Goal: Task Accomplishment & Management: Manage account settings

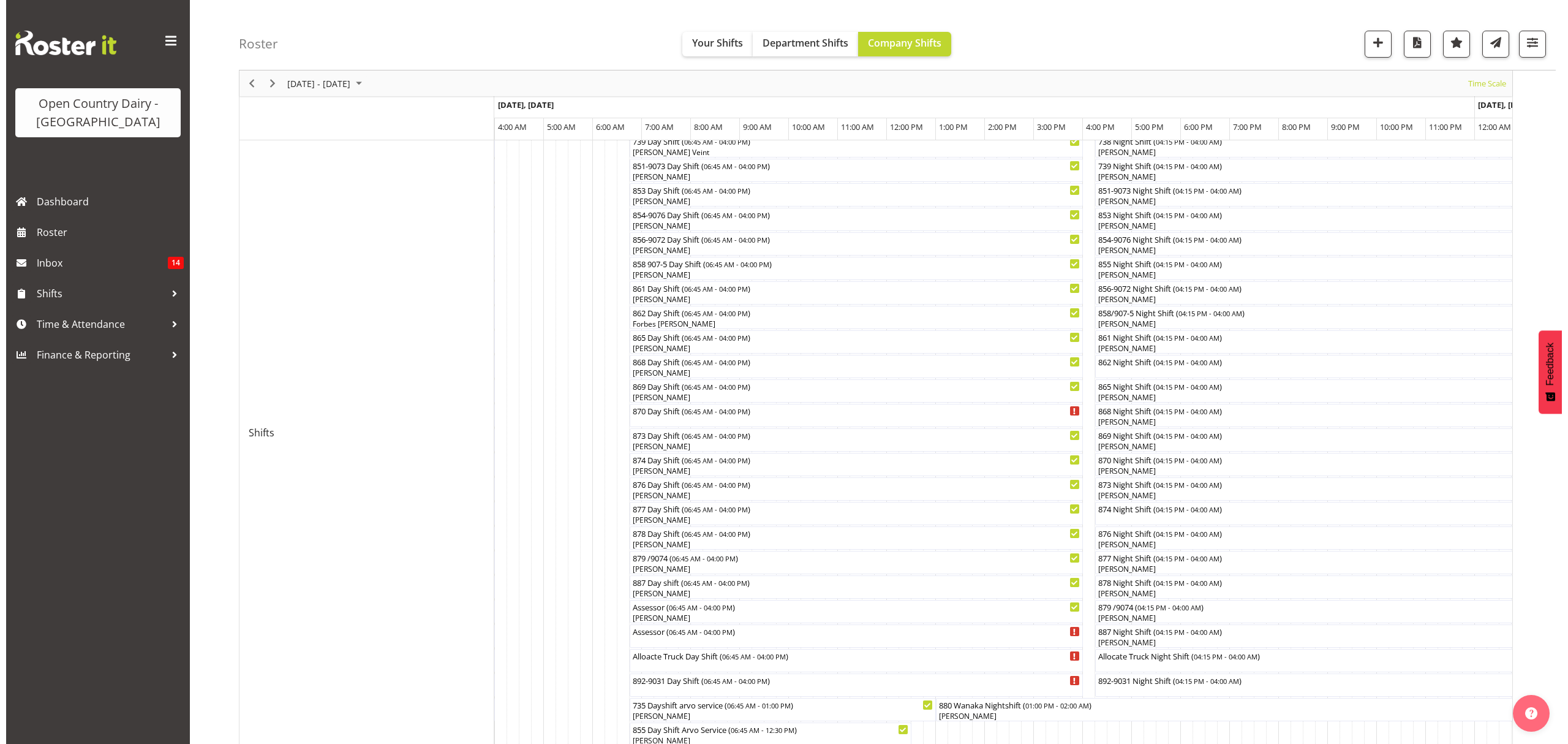
scroll to position [245, 0]
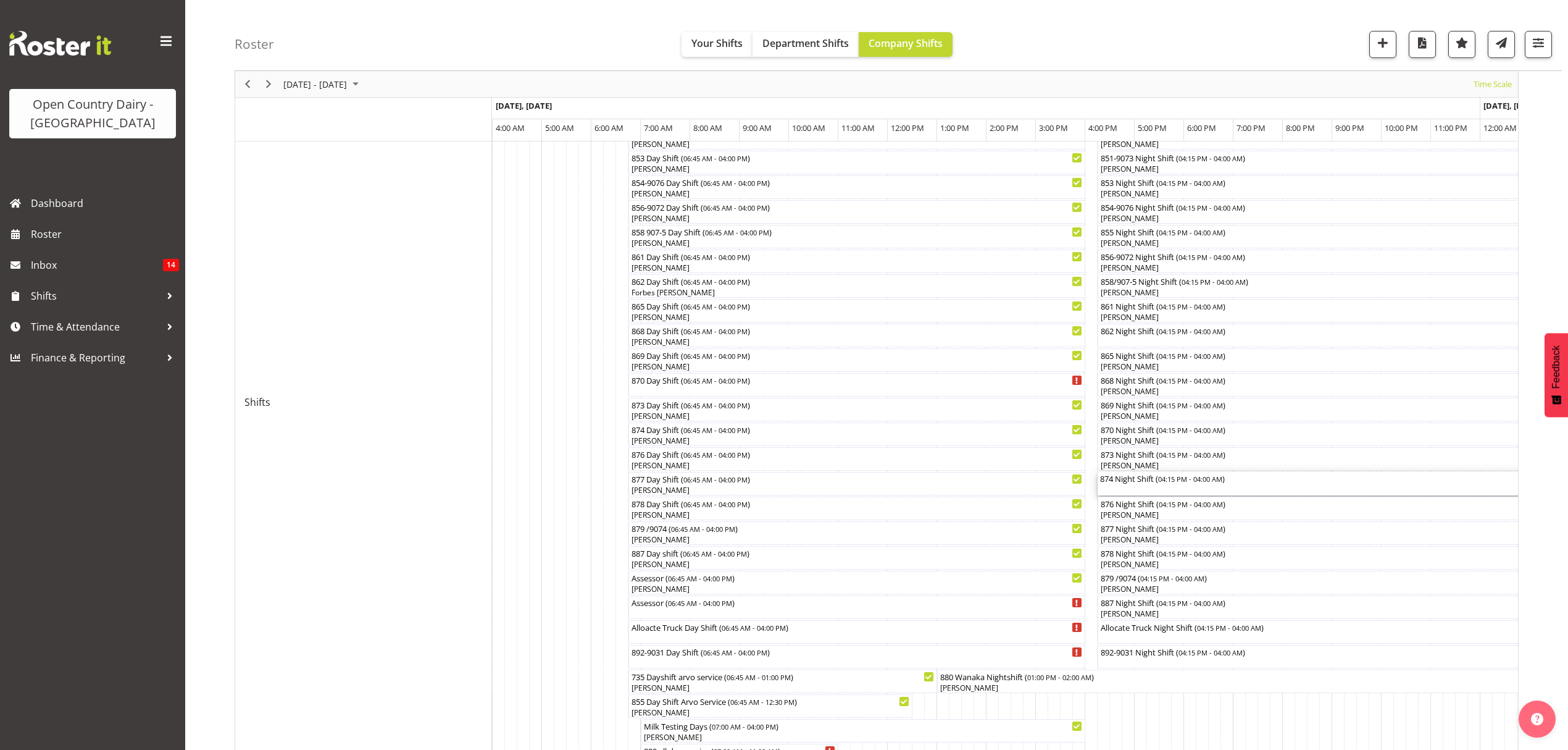
click at [1228, 484] on div "874 Night Shift ( 04:15 PM - 04:00 AM )" at bounding box center [1388, 478] width 575 height 12
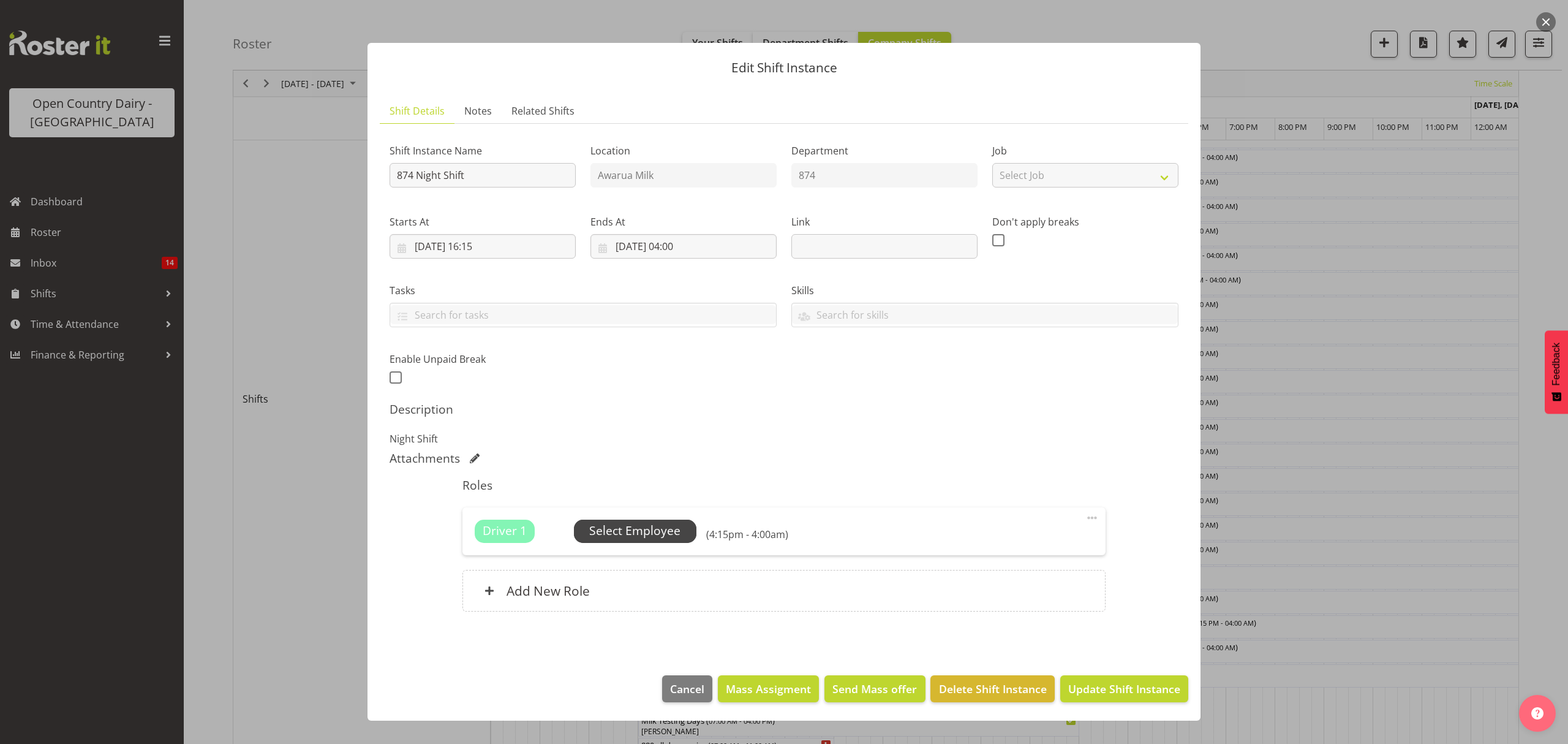
click at [643, 530] on span "Select Employee" at bounding box center [635, 530] width 91 height 18
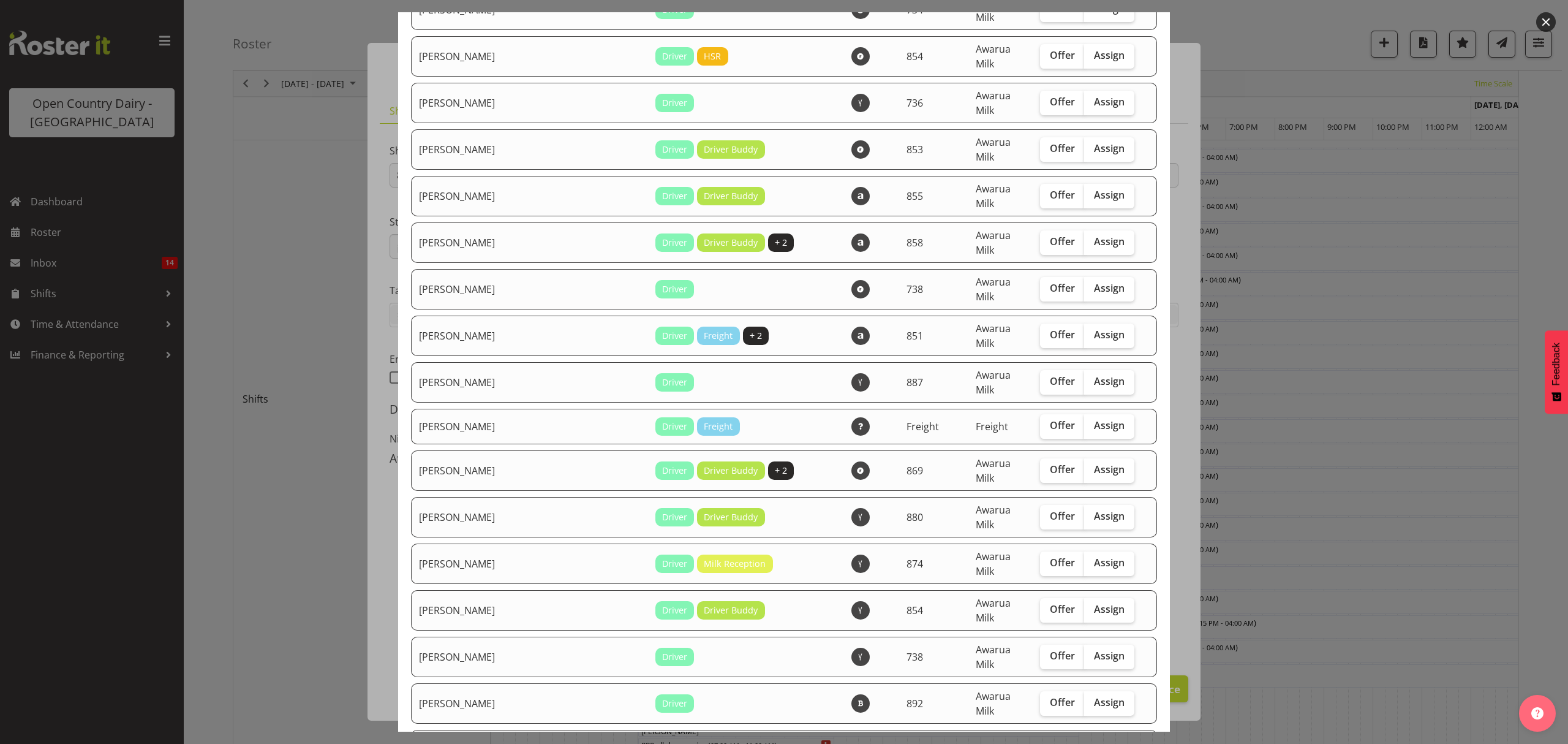
scroll to position [1633, 0]
click at [1094, 696] on span "Assign" at bounding box center [1109, 701] width 30 height 12
click at [1085, 698] on input "Assign" at bounding box center [1088, 701] width 8 height 8
checkbox input "true"
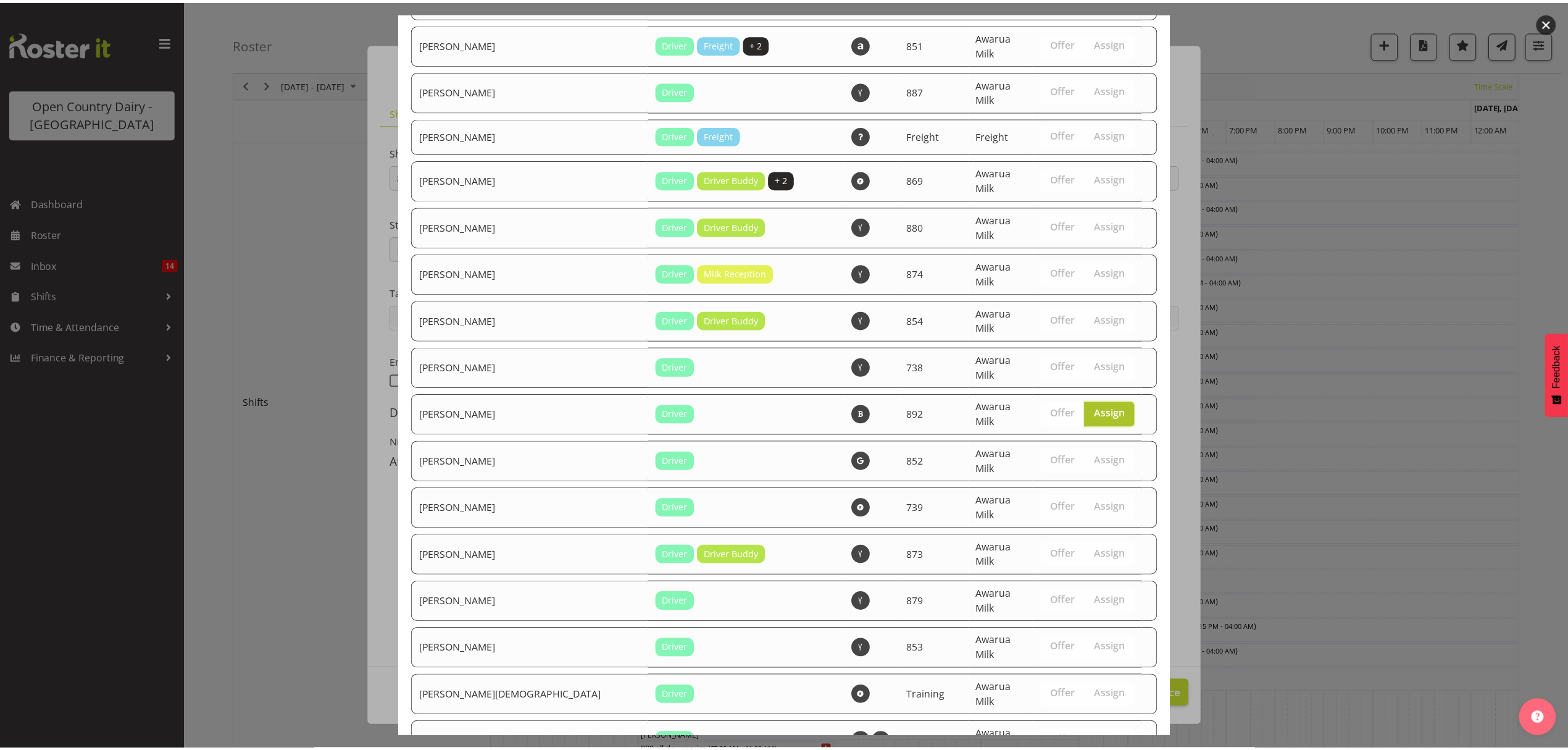
scroll to position [1964, 0]
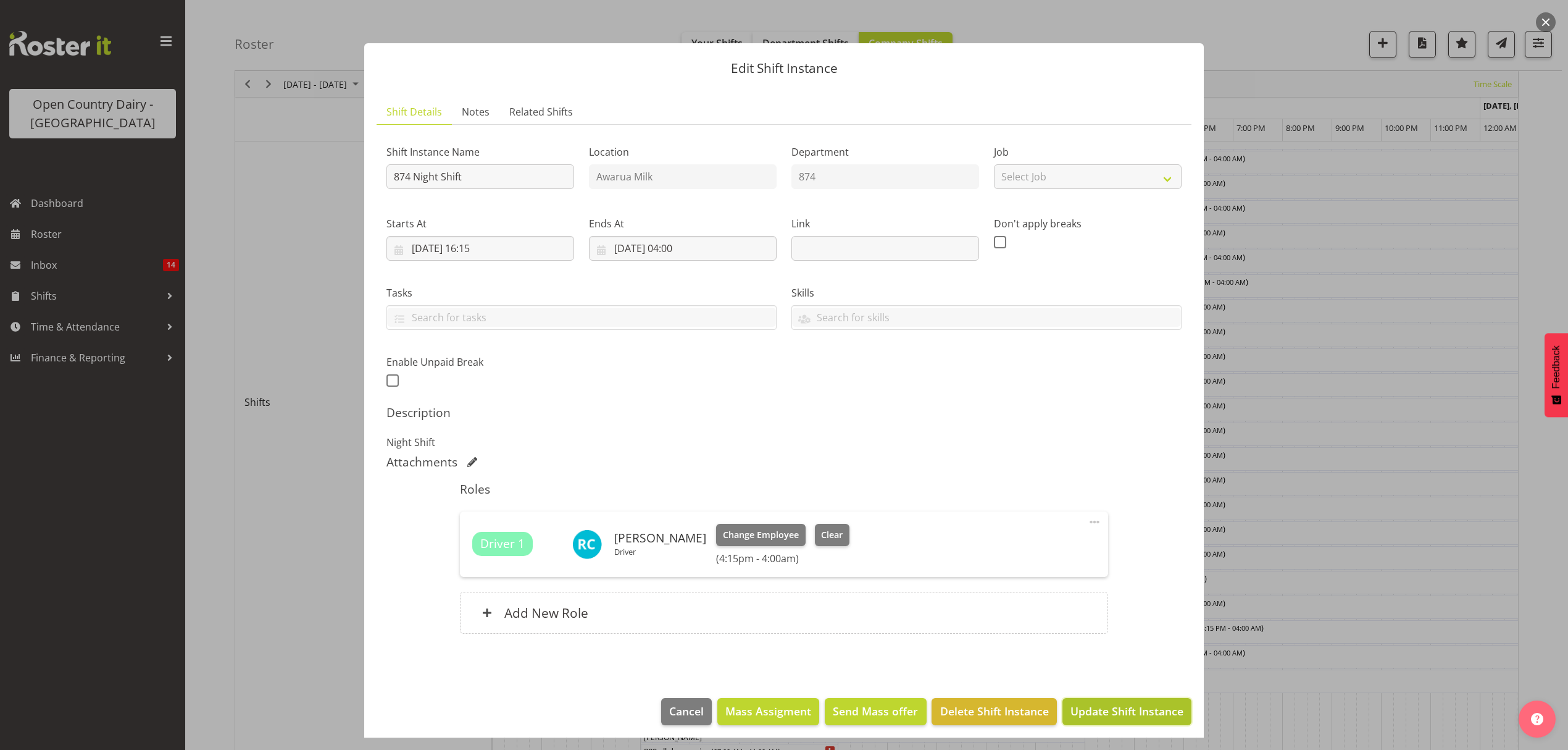
click at [1147, 709] on span "Update Shift Instance" at bounding box center [1127, 711] width 113 height 16
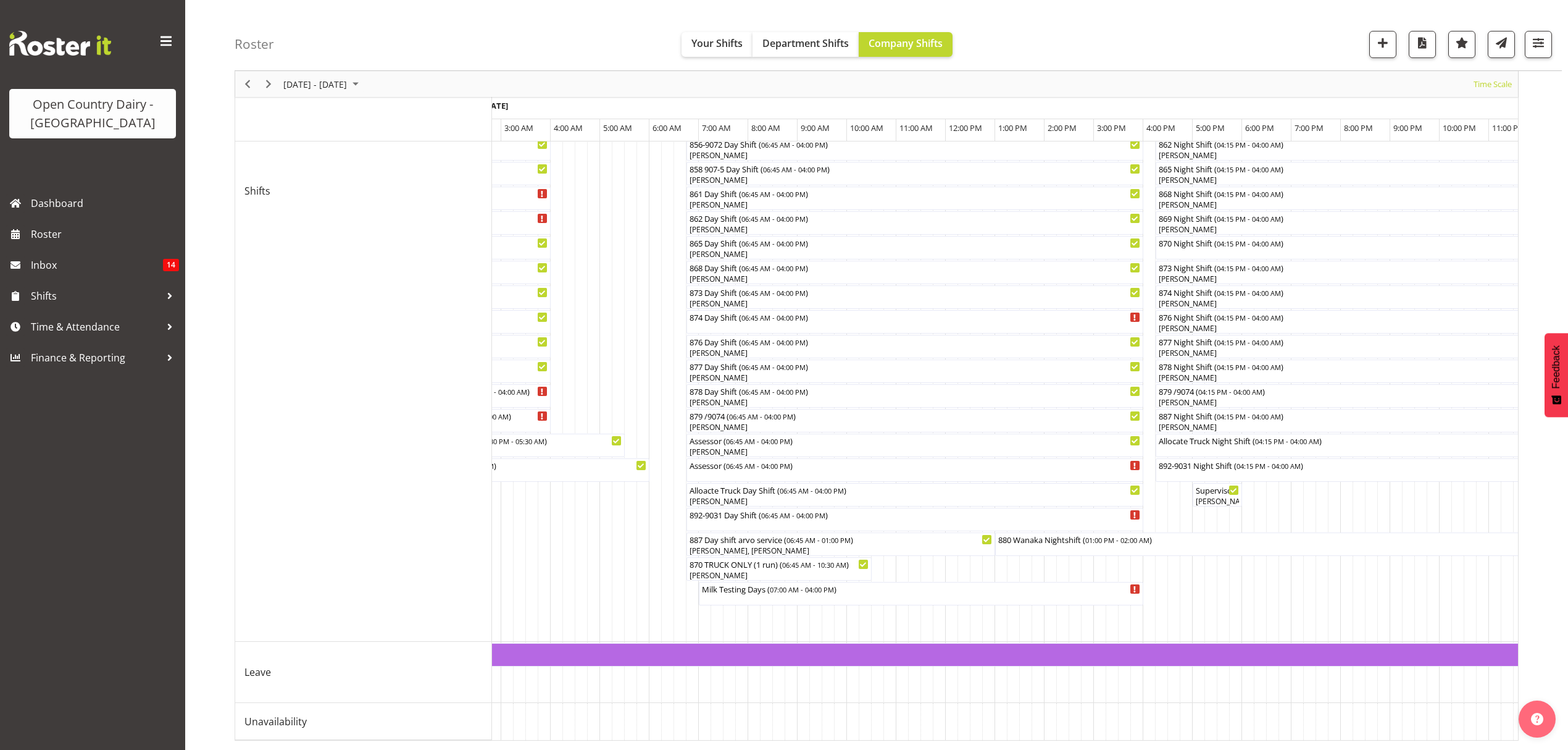
scroll to position [0, 0]
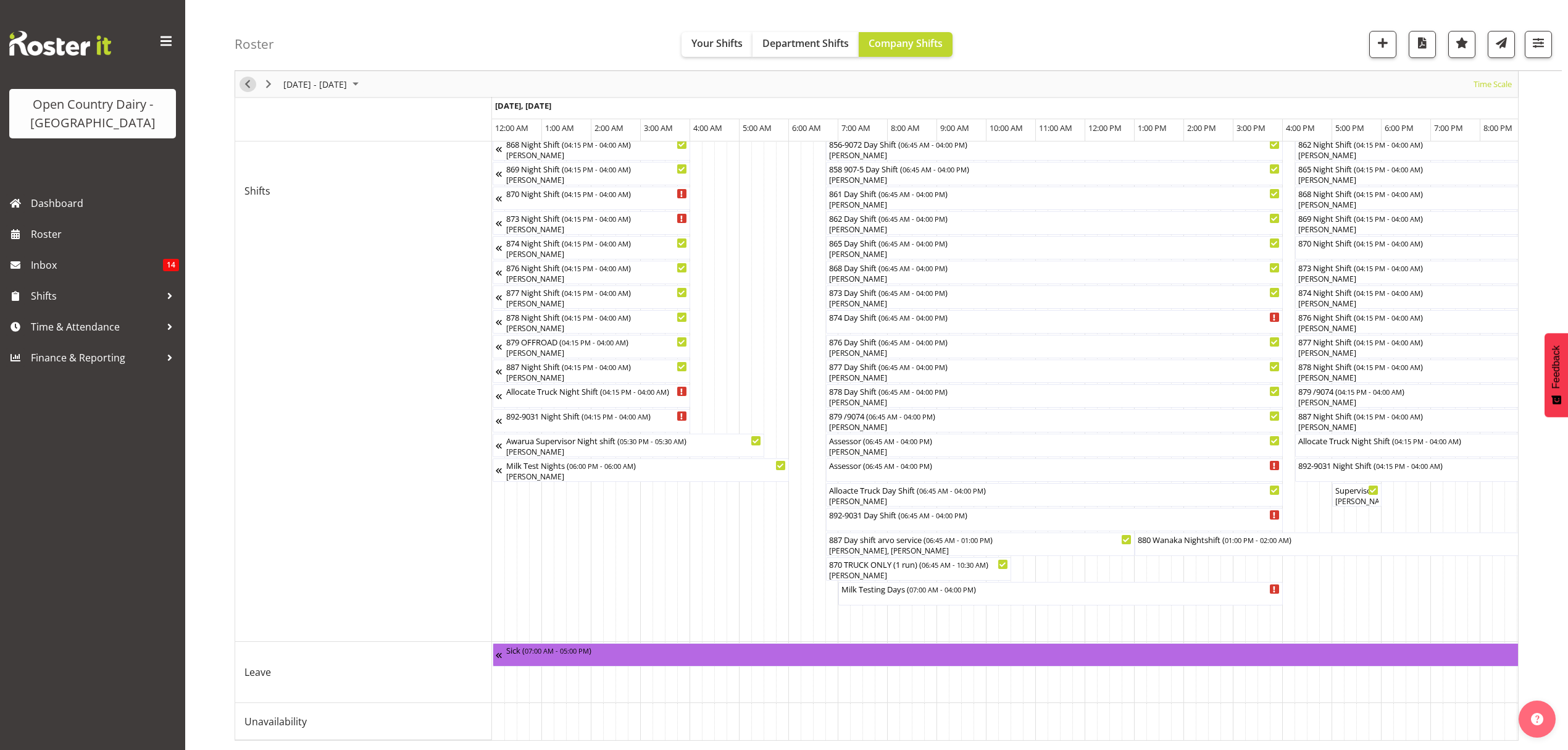
click at [242, 82] on span "Previous" at bounding box center [247, 84] width 15 height 15
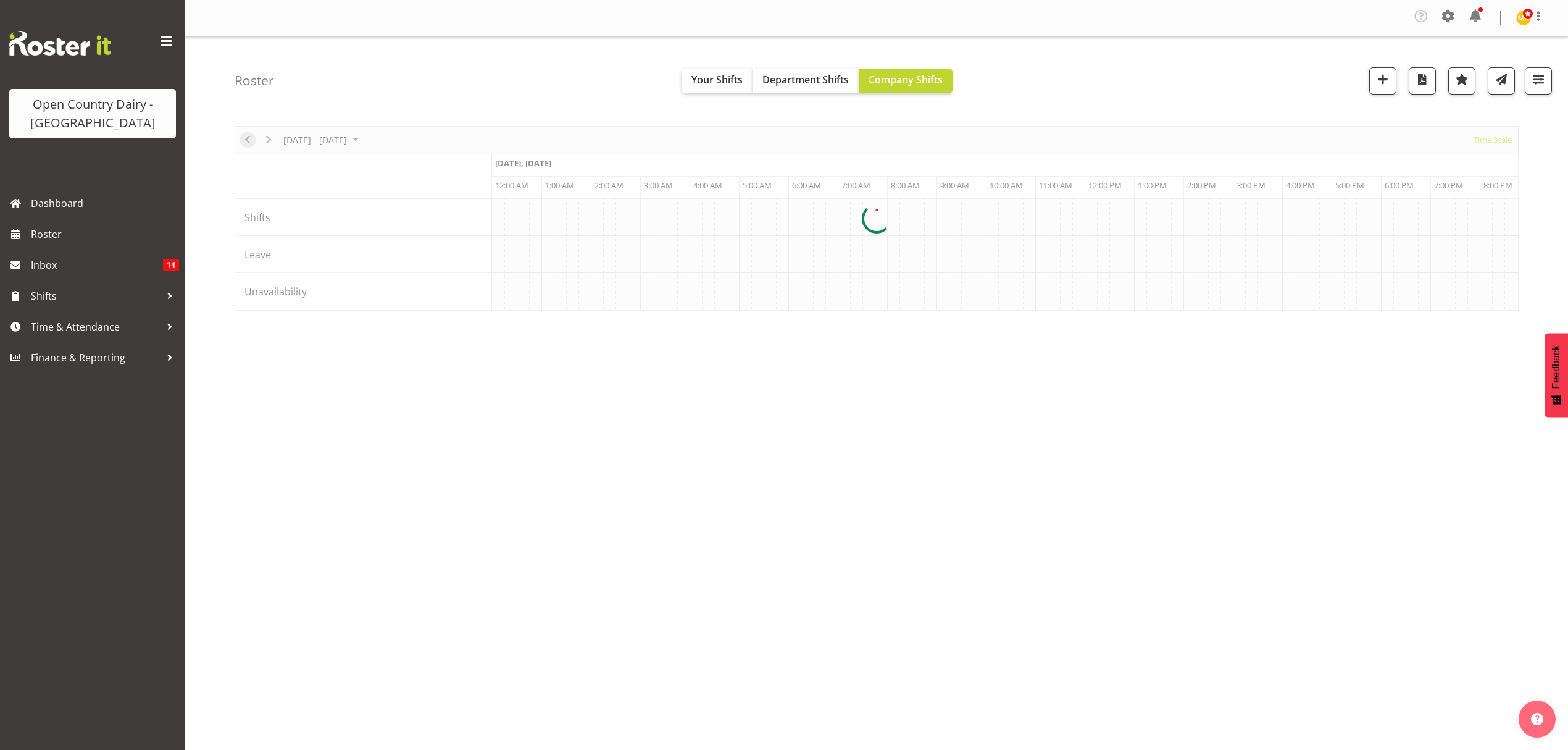
scroll to position [0, 5927]
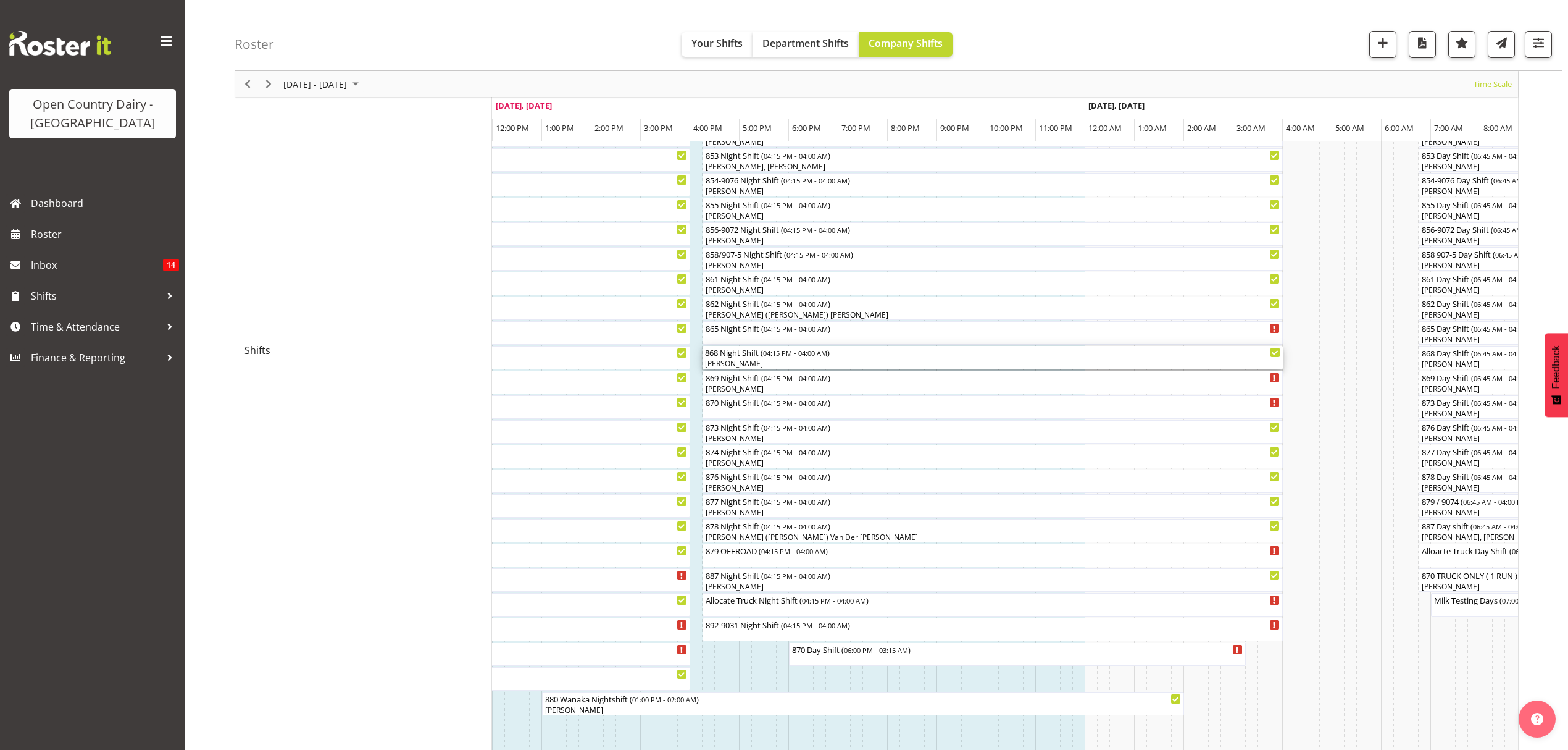
click at [840, 362] on div "[PERSON_NAME]" at bounding box center [992, 363] width 575 height 11
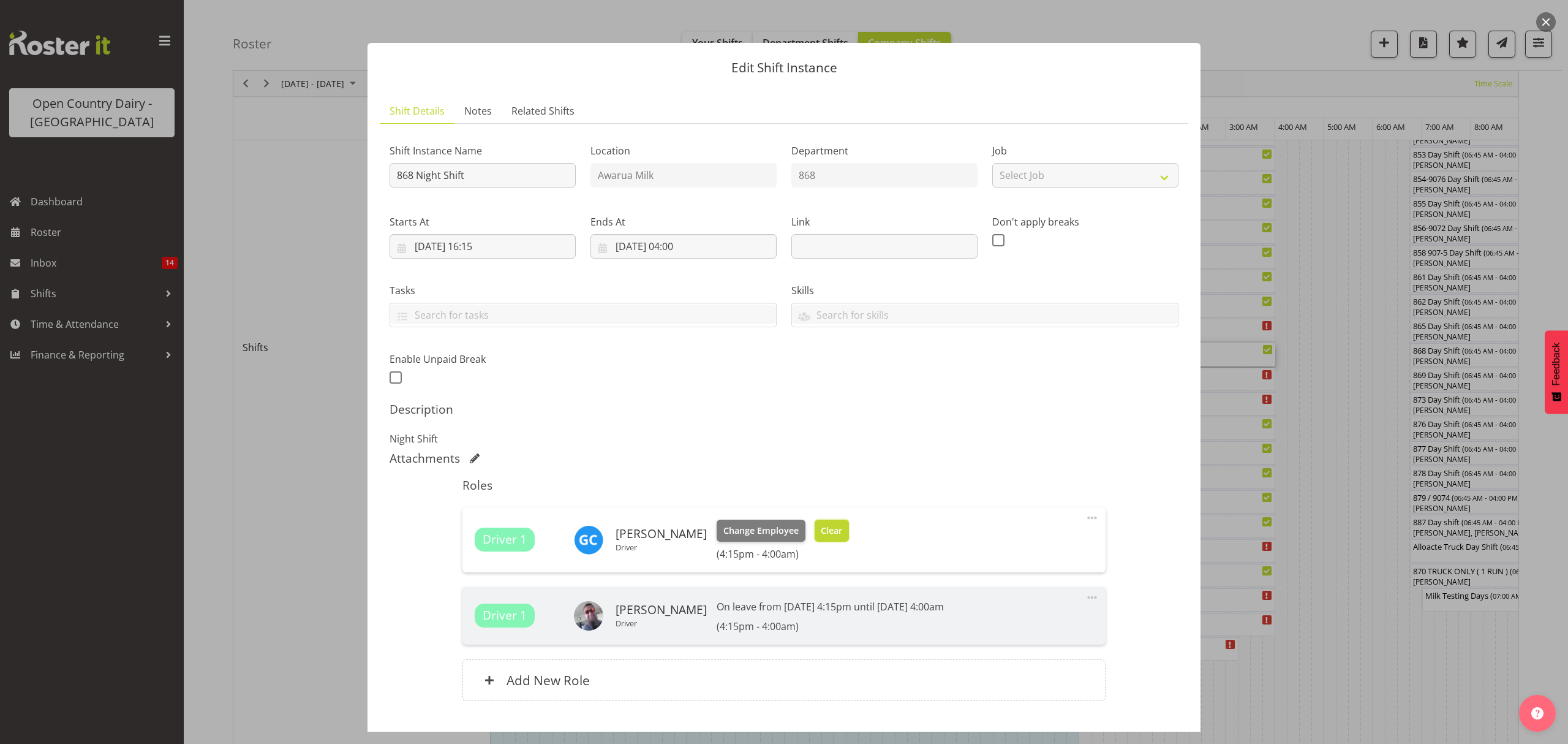
click at [836, 537] on span "Clear" at bounding box center [832, 530] width 22 height 14
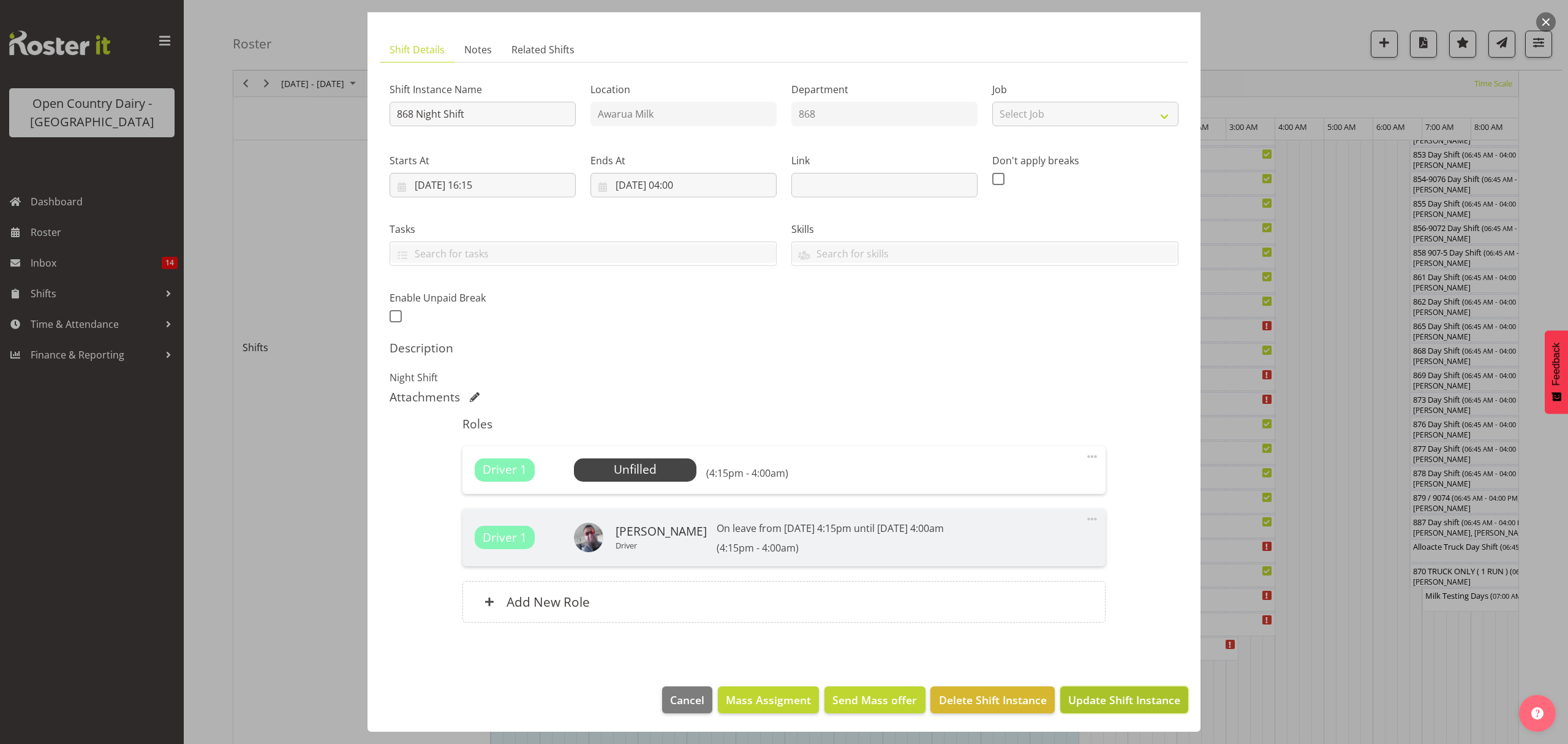
click at [1100, 704] on span "Update Shift Instance" at bounding box center [1124, 699] width 112 height 16
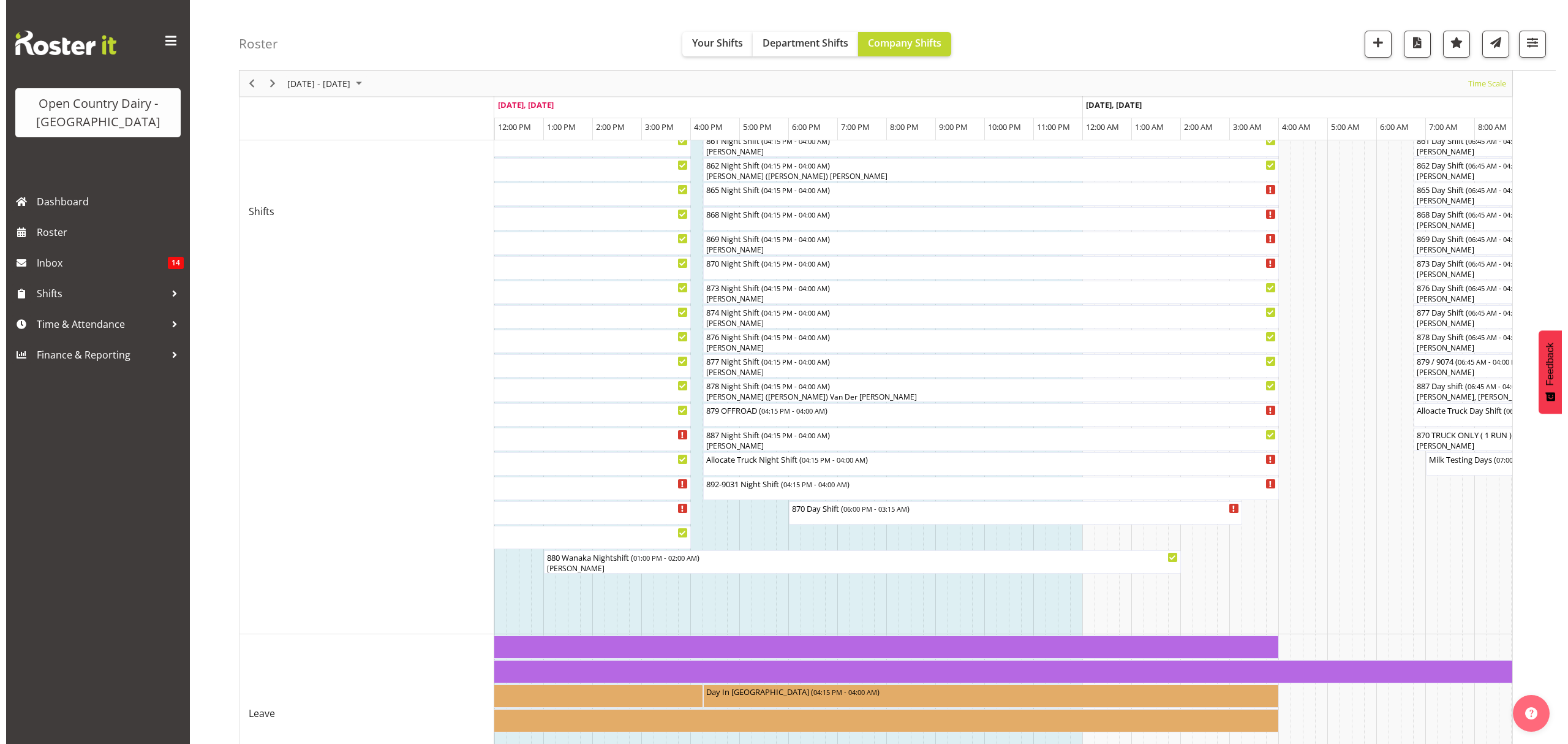
scroll to position [326, 0]
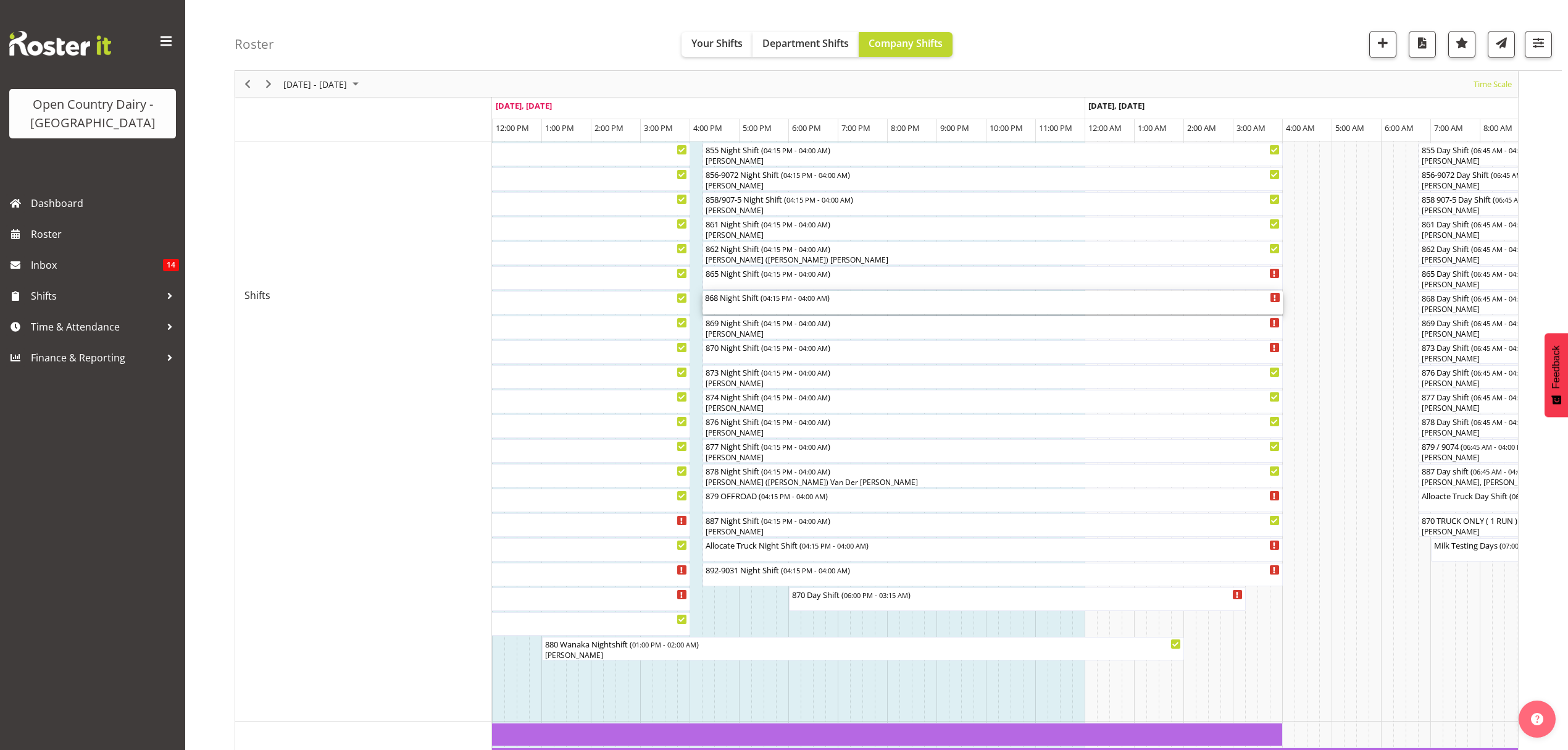
click at [774, 300] on span "04:15 PM - 04:00 AM" at bounding box center [795, 298] width 64 height 10
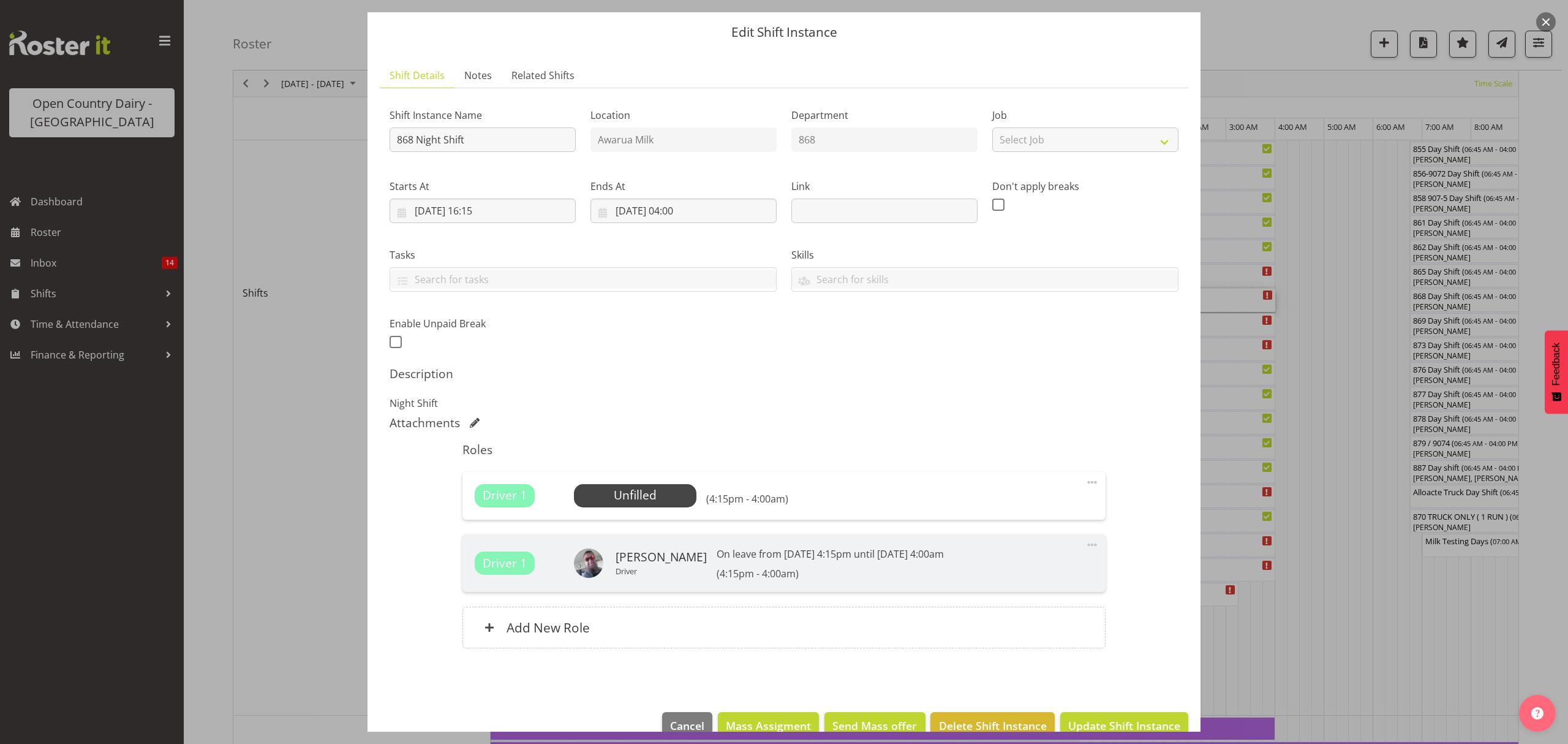
scroll to position [62, 0]
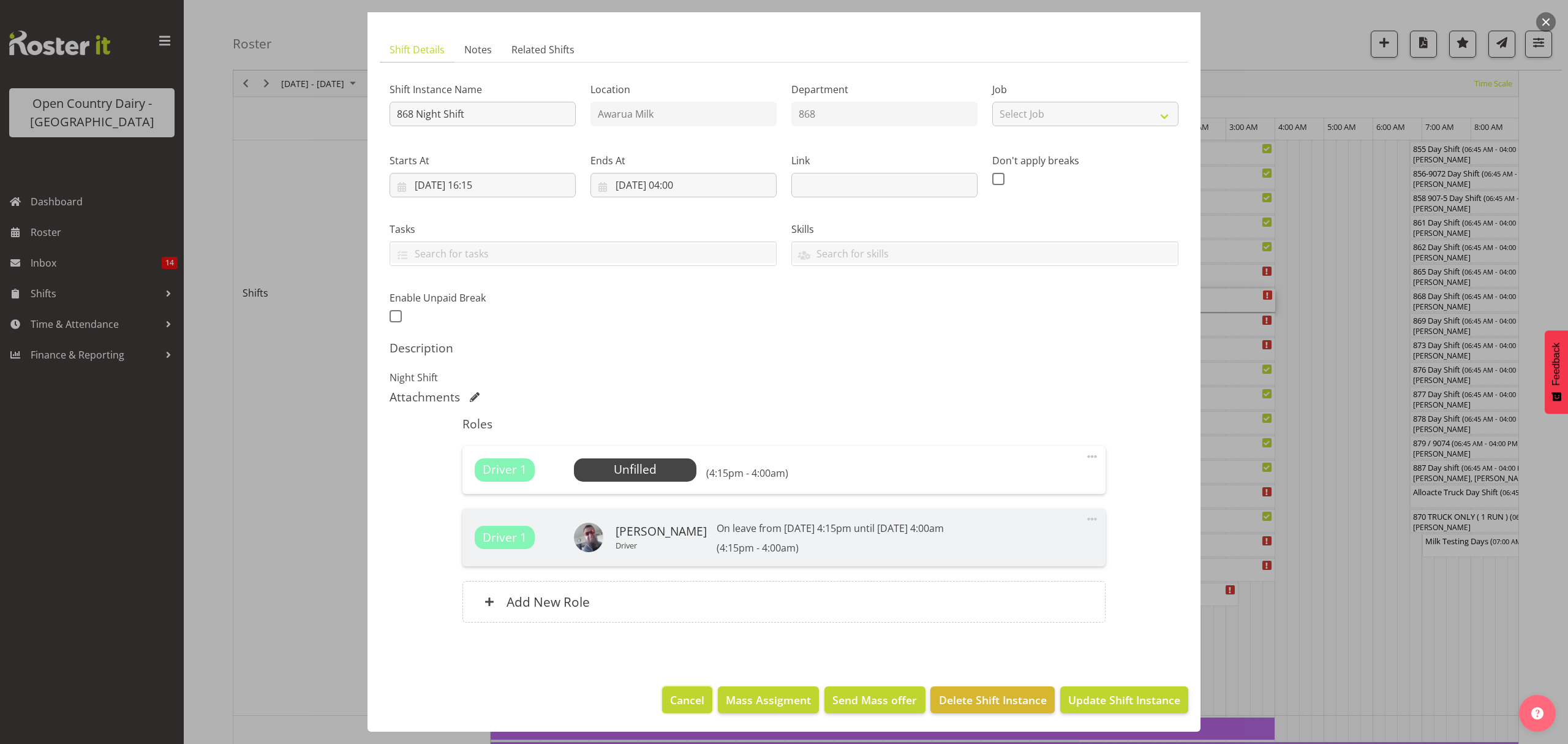
click at [679, 696] on span "Cancel" at bounding box center [688, 699] width 35 height 16
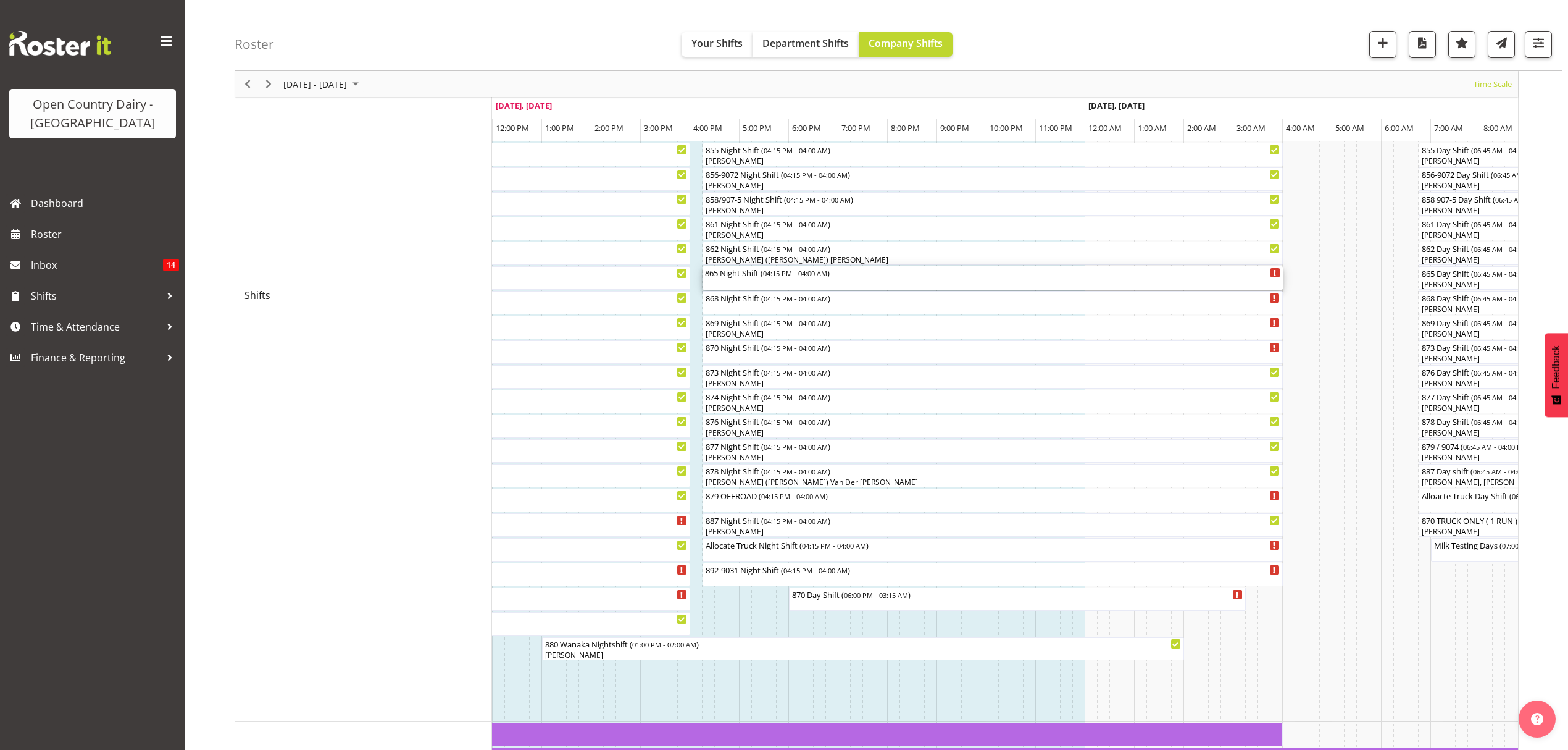
click at [801, 280] on div "865 Night Shift ( 04:15 PM - 04:00 AM )" at bounding box center [992, 278] width 575 height 23
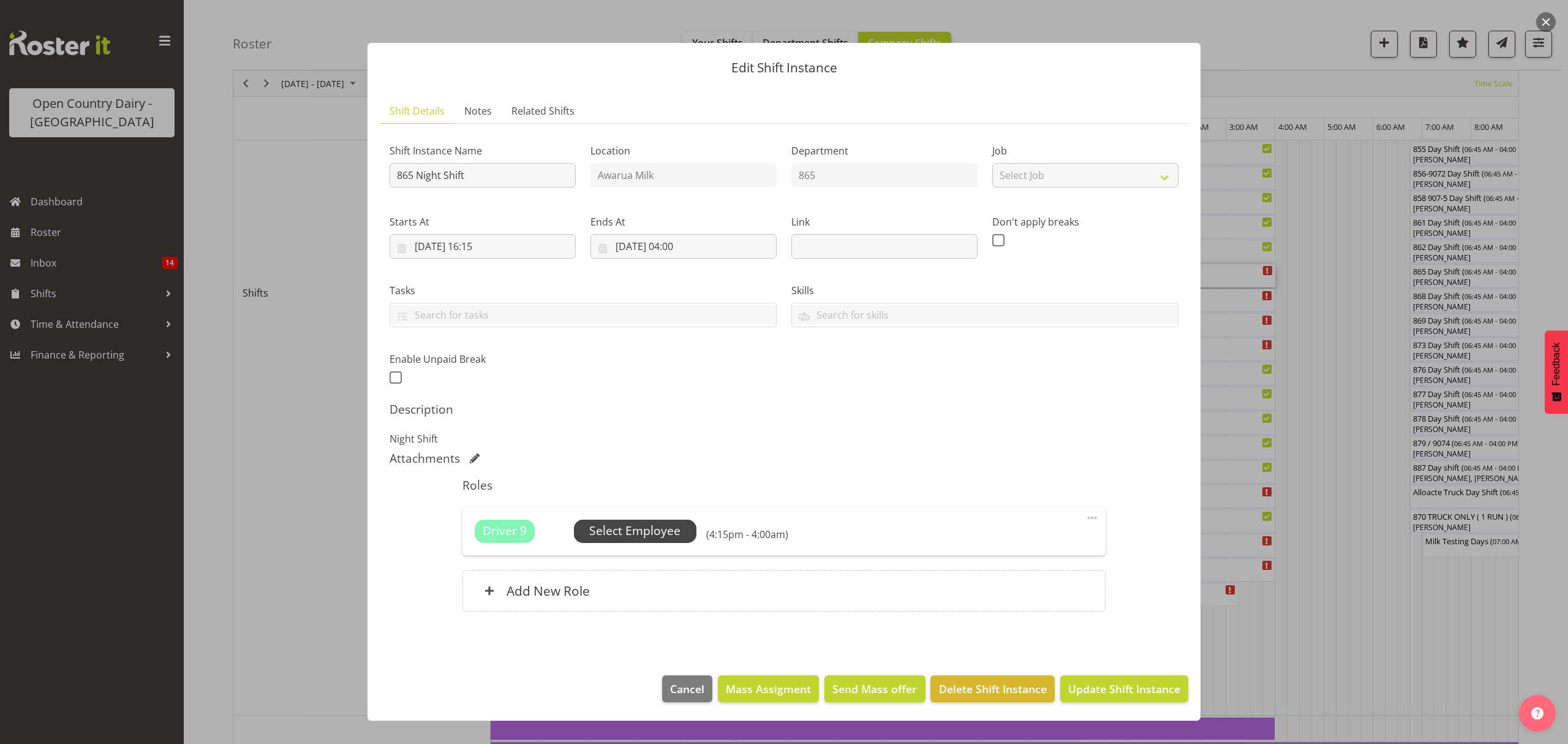
click at [641, 528] on span "Select Employee" at bounding box center [635, 530] width 91 height 18
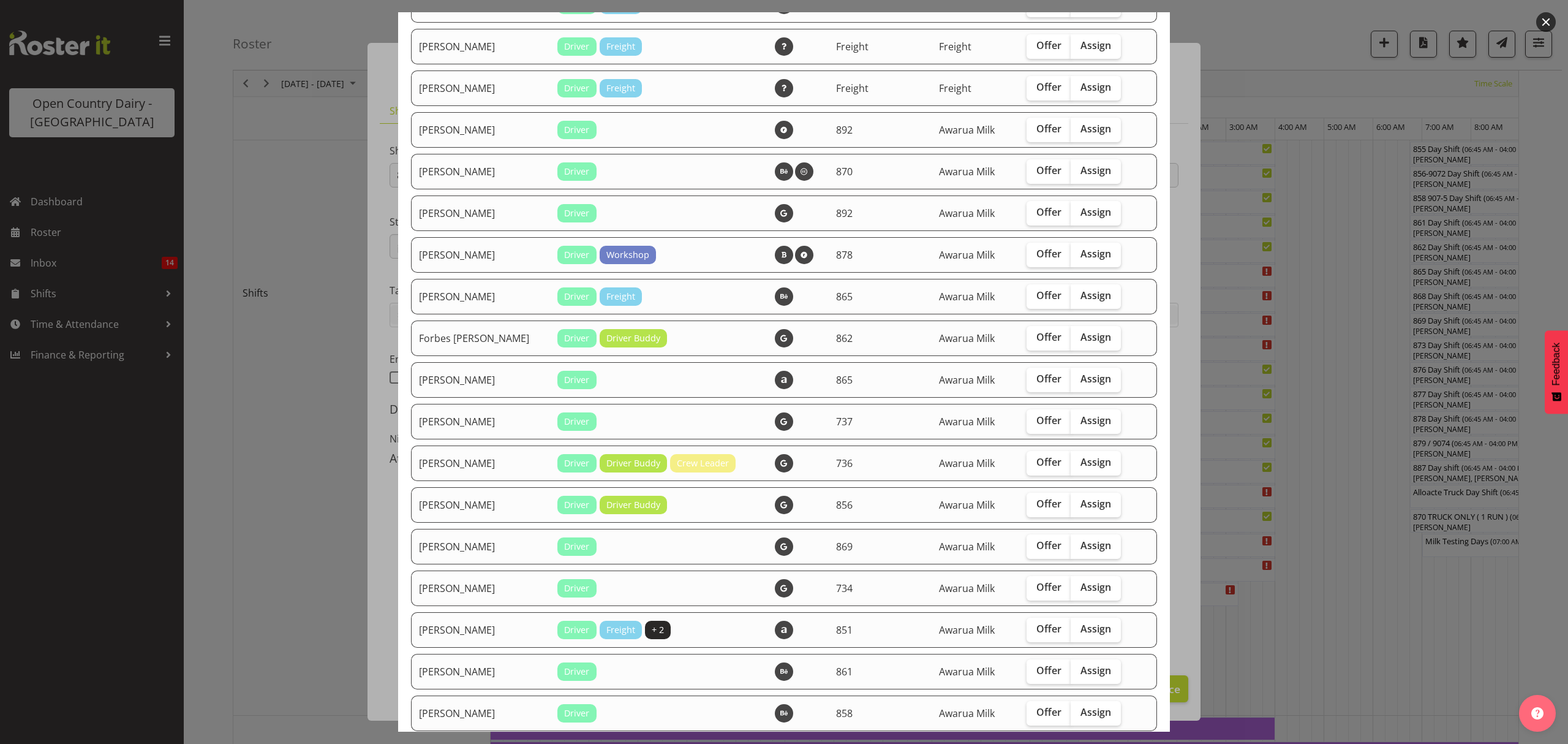
scroll to position [898, 0]
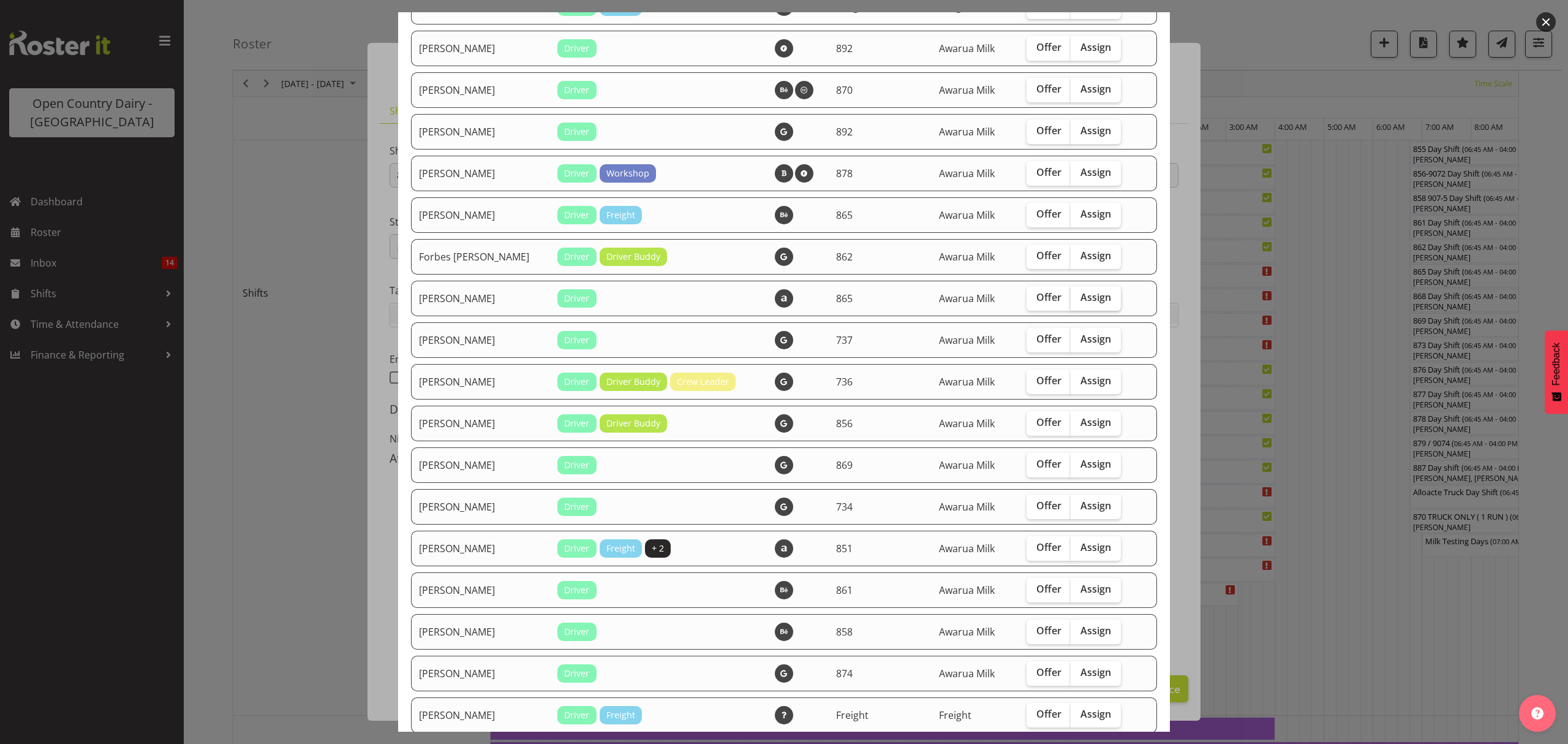
click at [1080, 299] on span "Assign" at bounding box center [1095, 297] width 30 height 12
click at [1074, 299] on input "Assign" at bounding box center [1074, 297] width 8 height 8
checkbox input "true"
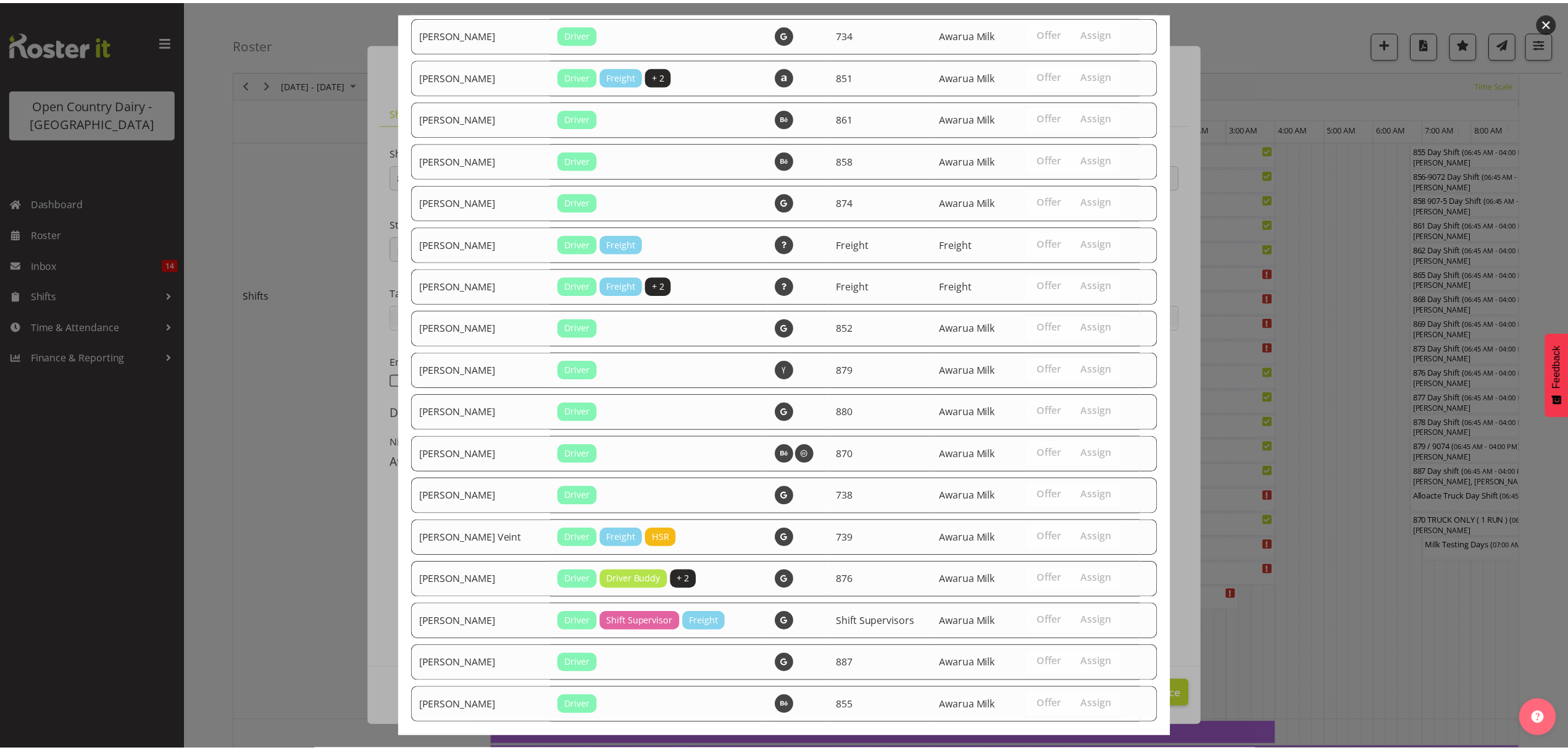
scroll to position [1460, 0]
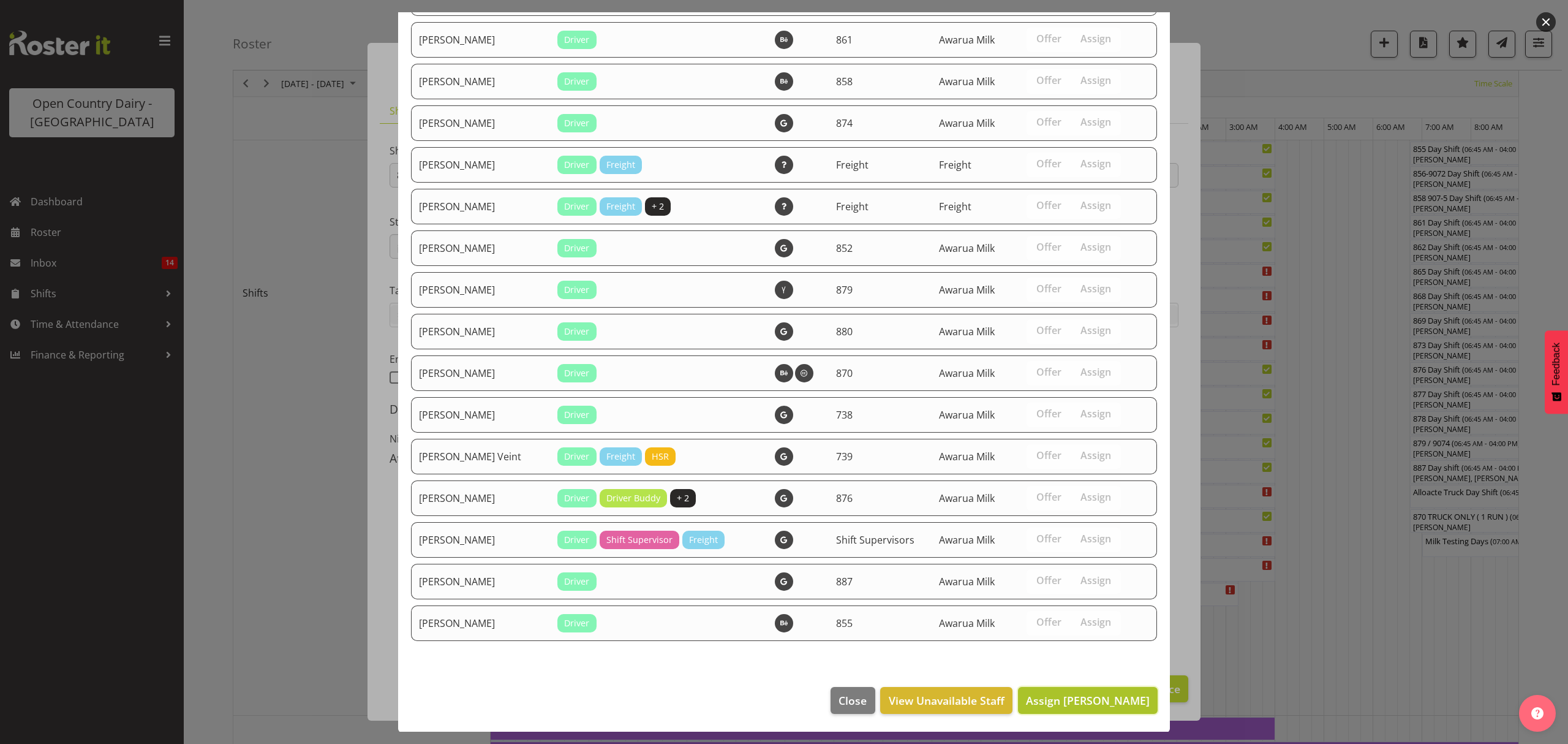
click at [1105, 704] on span "Assign [PERSON_NAME]" at bounding box center [1087, 700] width 123 height 14
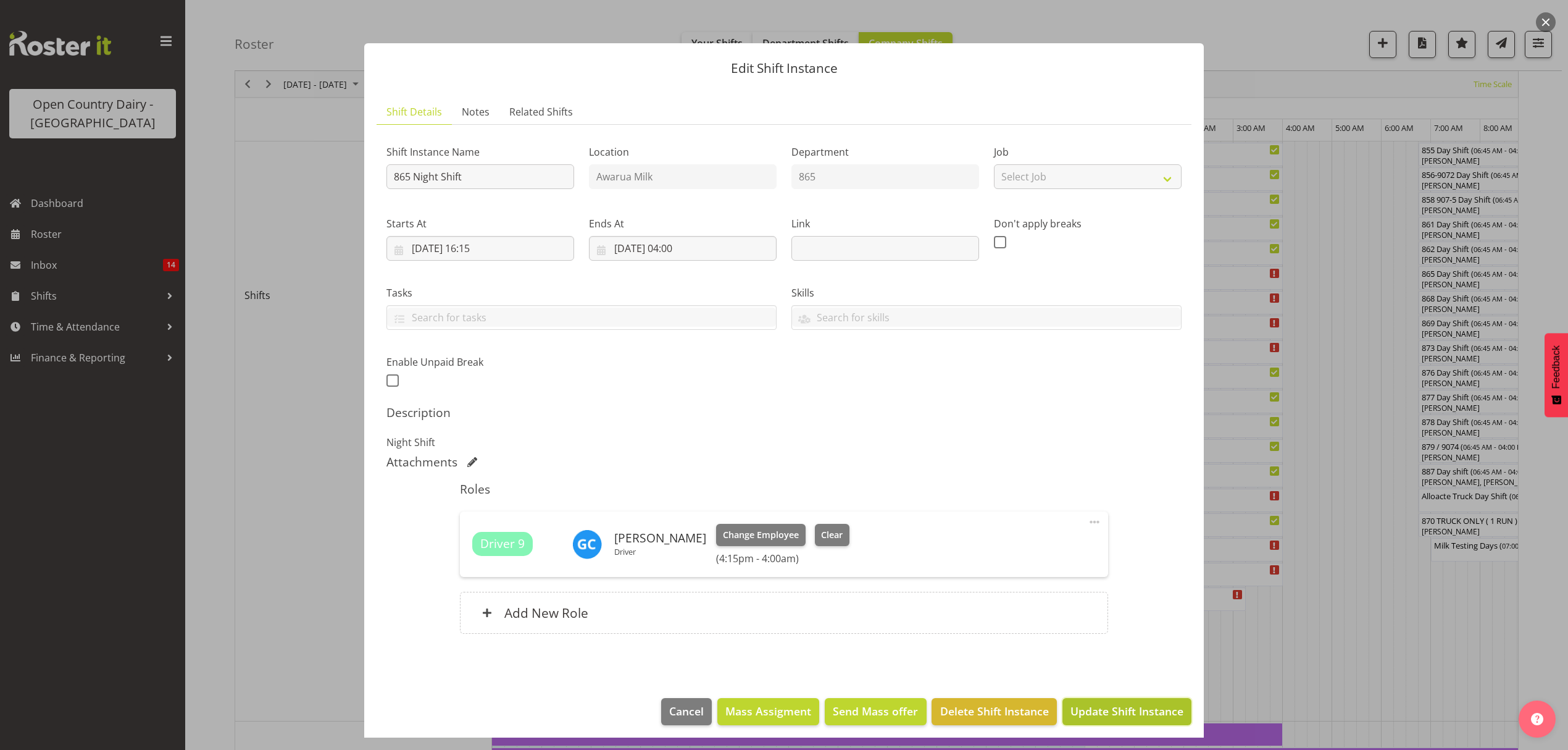
click at [1116, 709] on span "Update Shift Instance" at bounding box center [1127, 711] width 113 height 16
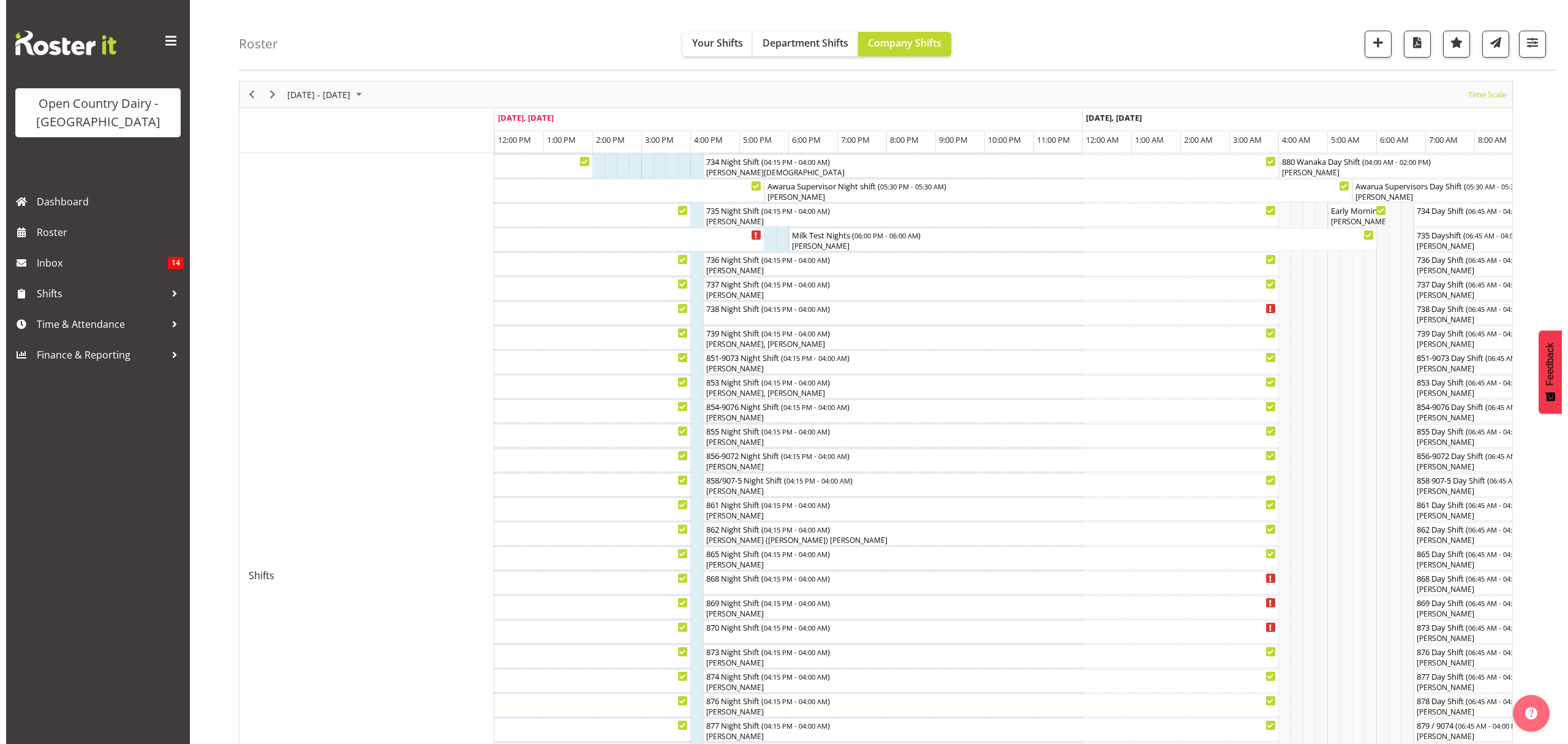
scroll to position [0, 0]
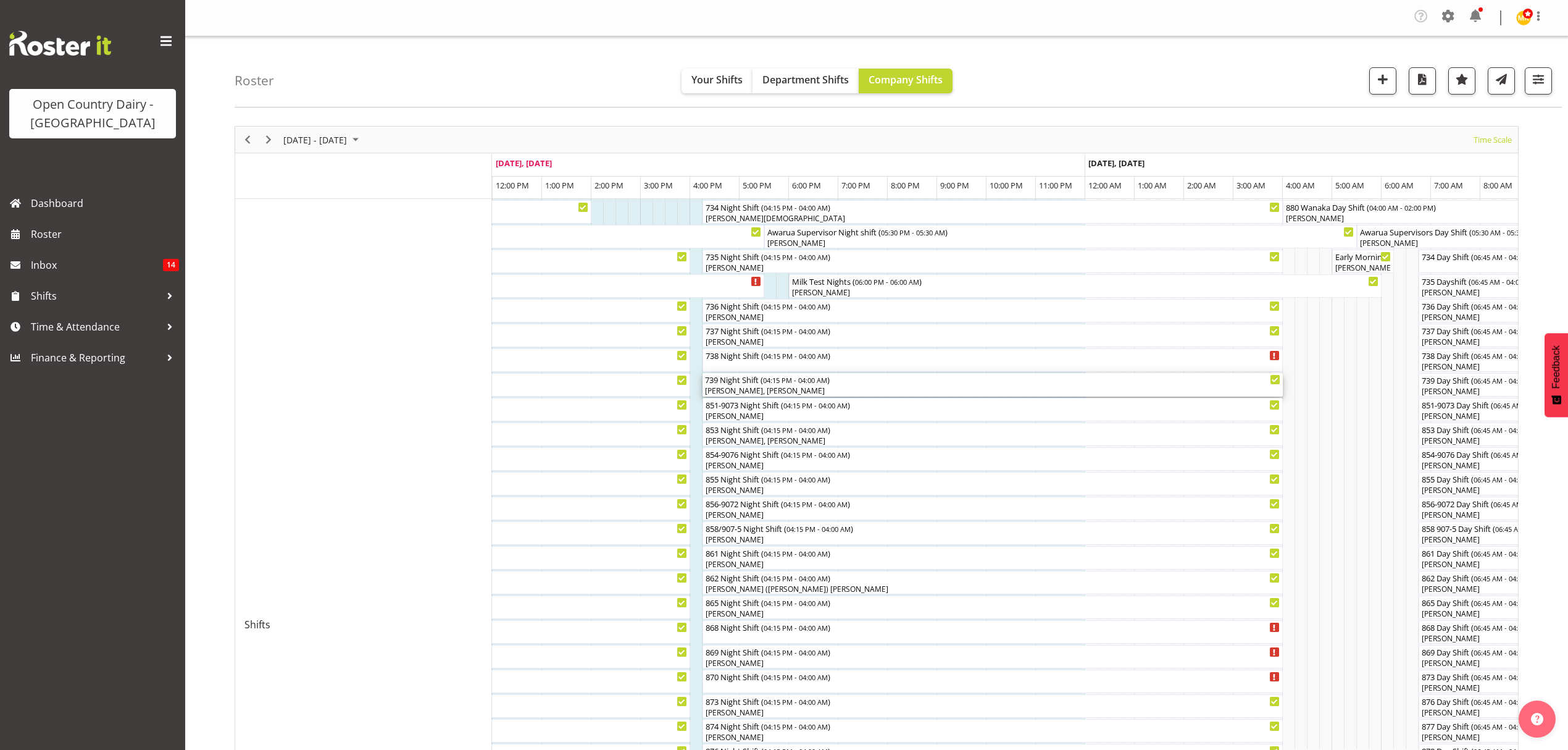
click at [887, 382] on div "739 Night Shift ( 04:15 PM - 04:00 AM )" at bounding box center [992, 379] width 575 height 12
click at [0, 0] on div at bounding box center [0, 0] width 0 height 0
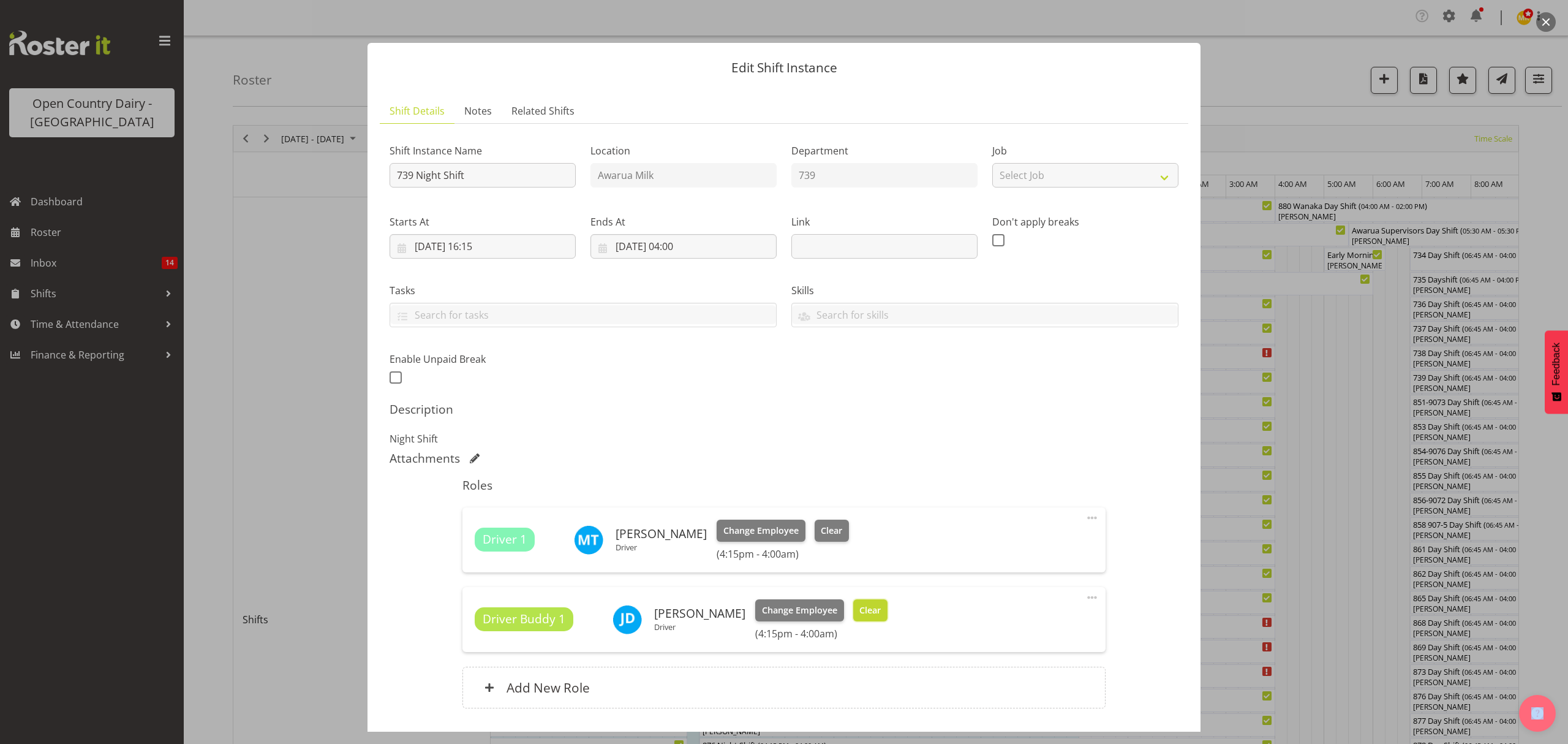
click at [859, 609] on span "Clear" at bounding box center [870, 610] width 22 height 14
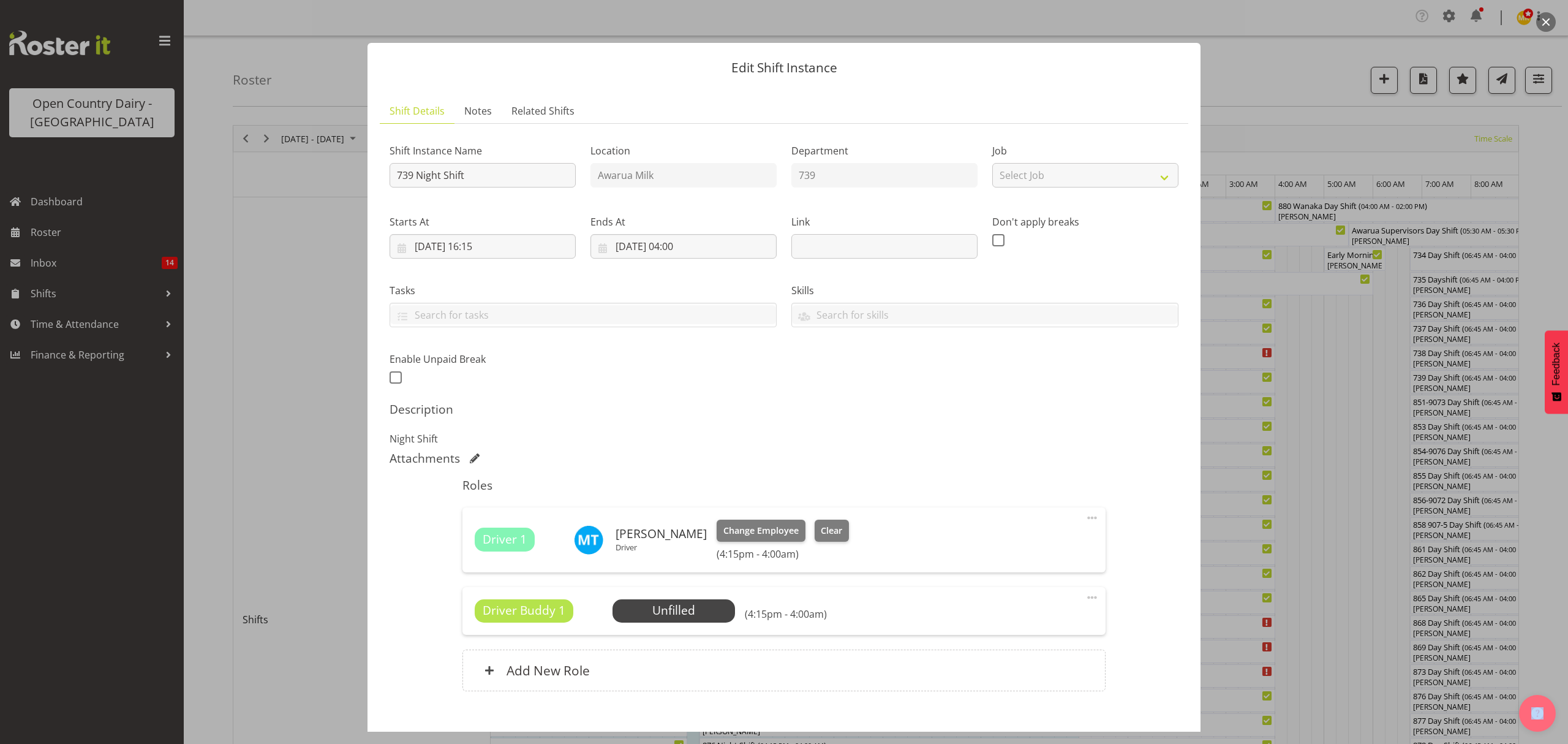
scroll to position [69, 0]
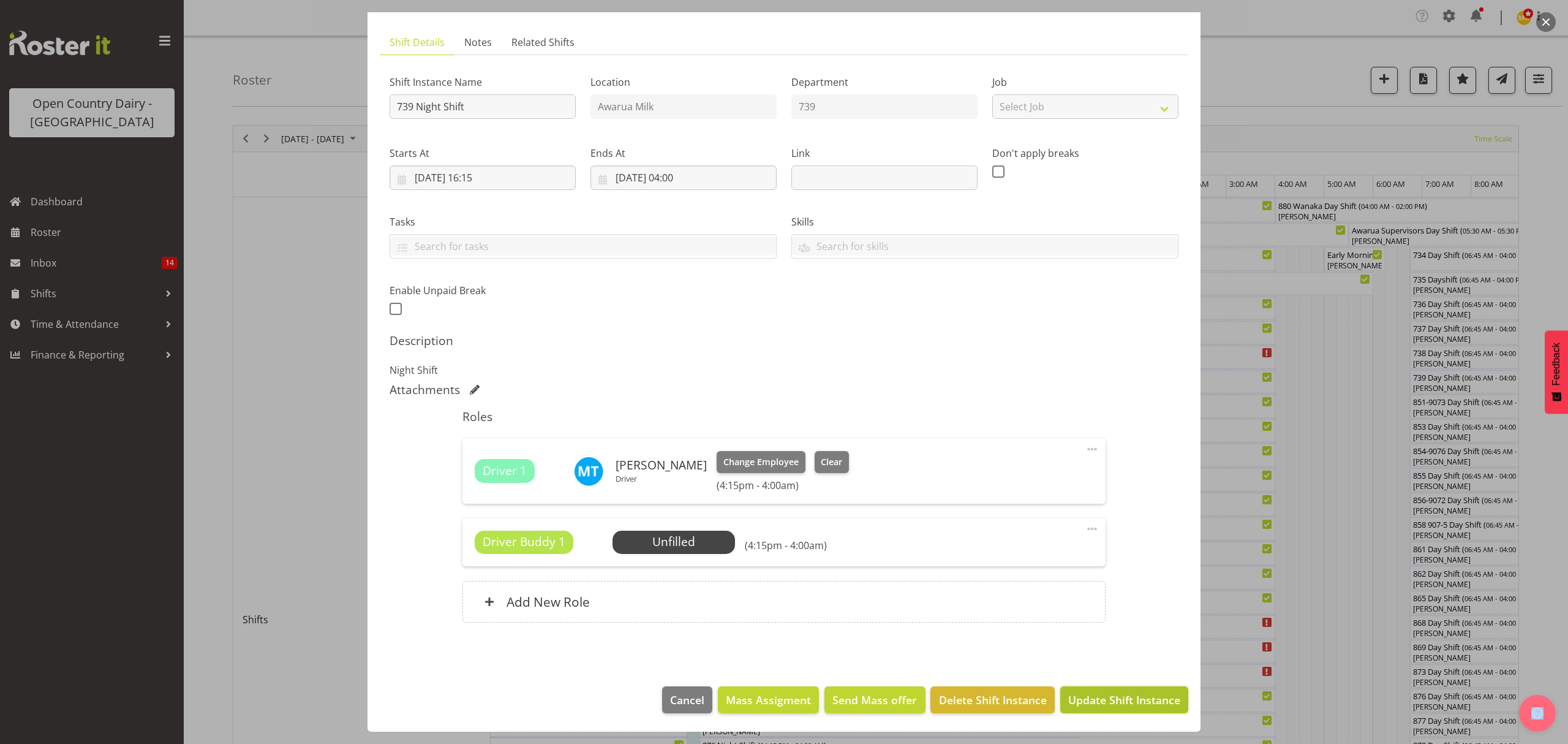
click at [1116, 707] on span "Update Shift Instance" at bounding box center [1124, 699] width 112 height 16
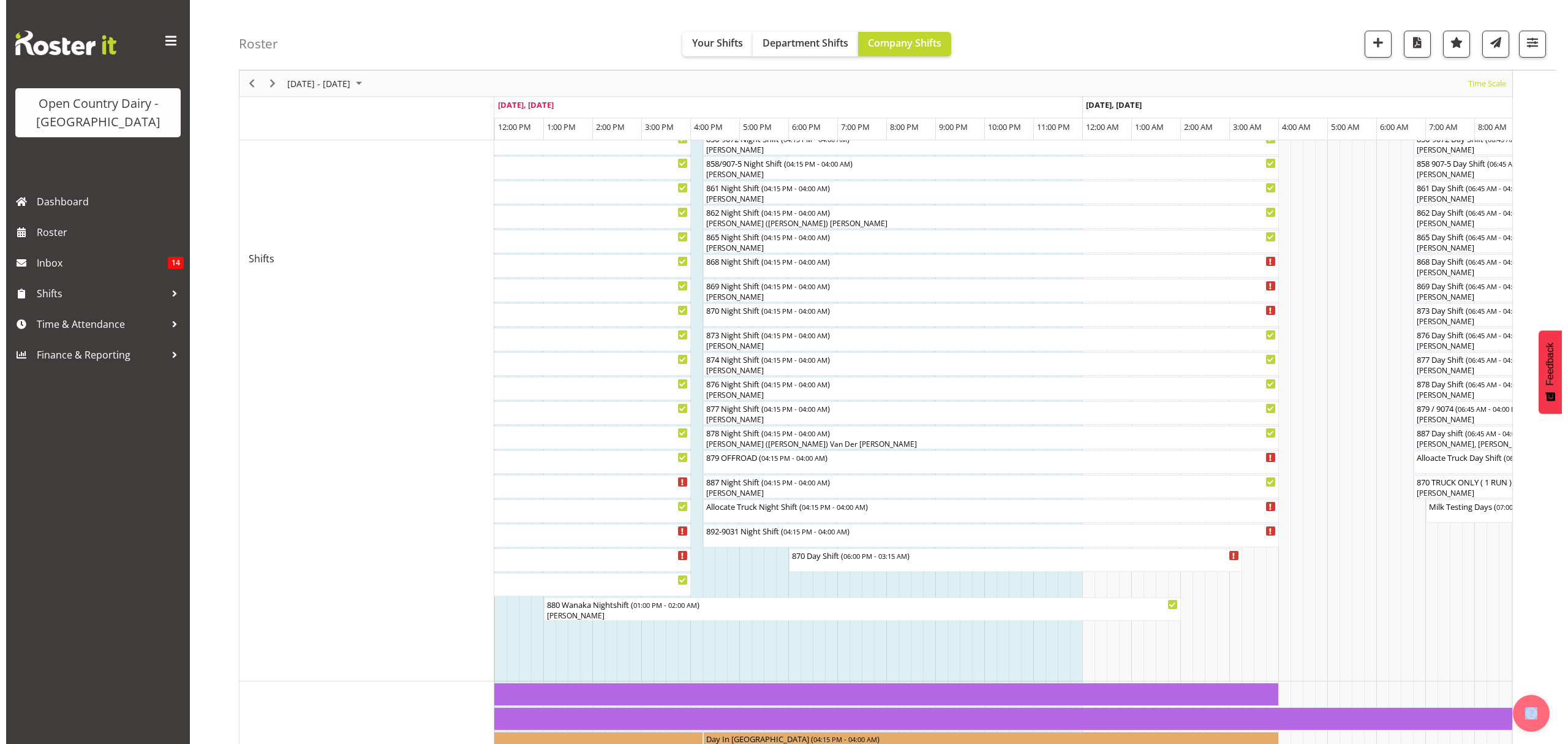
scroll to position [326, 0]
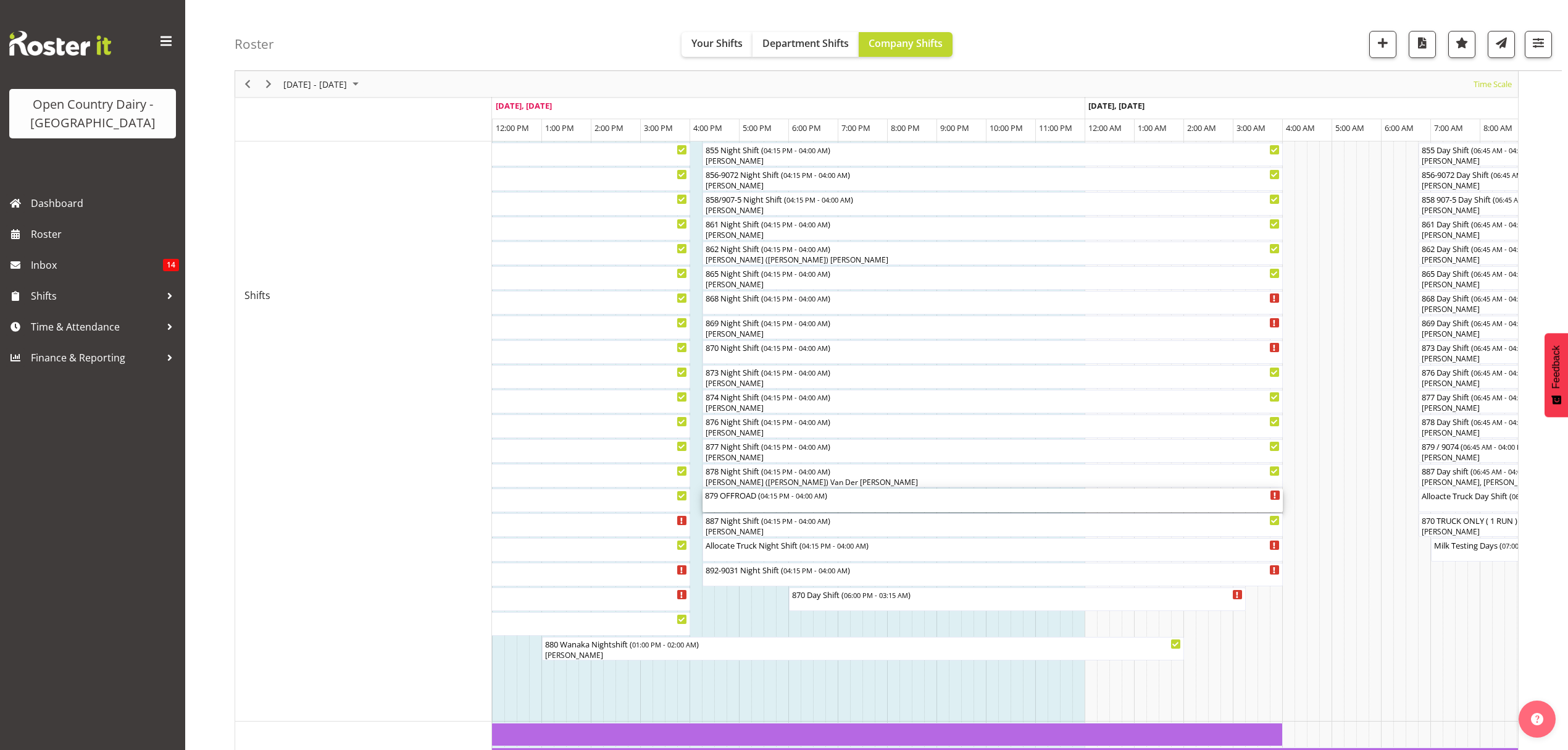
click at [846, 502] on div "879 OFFROAD ( 04:15 PM - 04:00 AM )" at bounding box center [992, 500] width 575 height 23
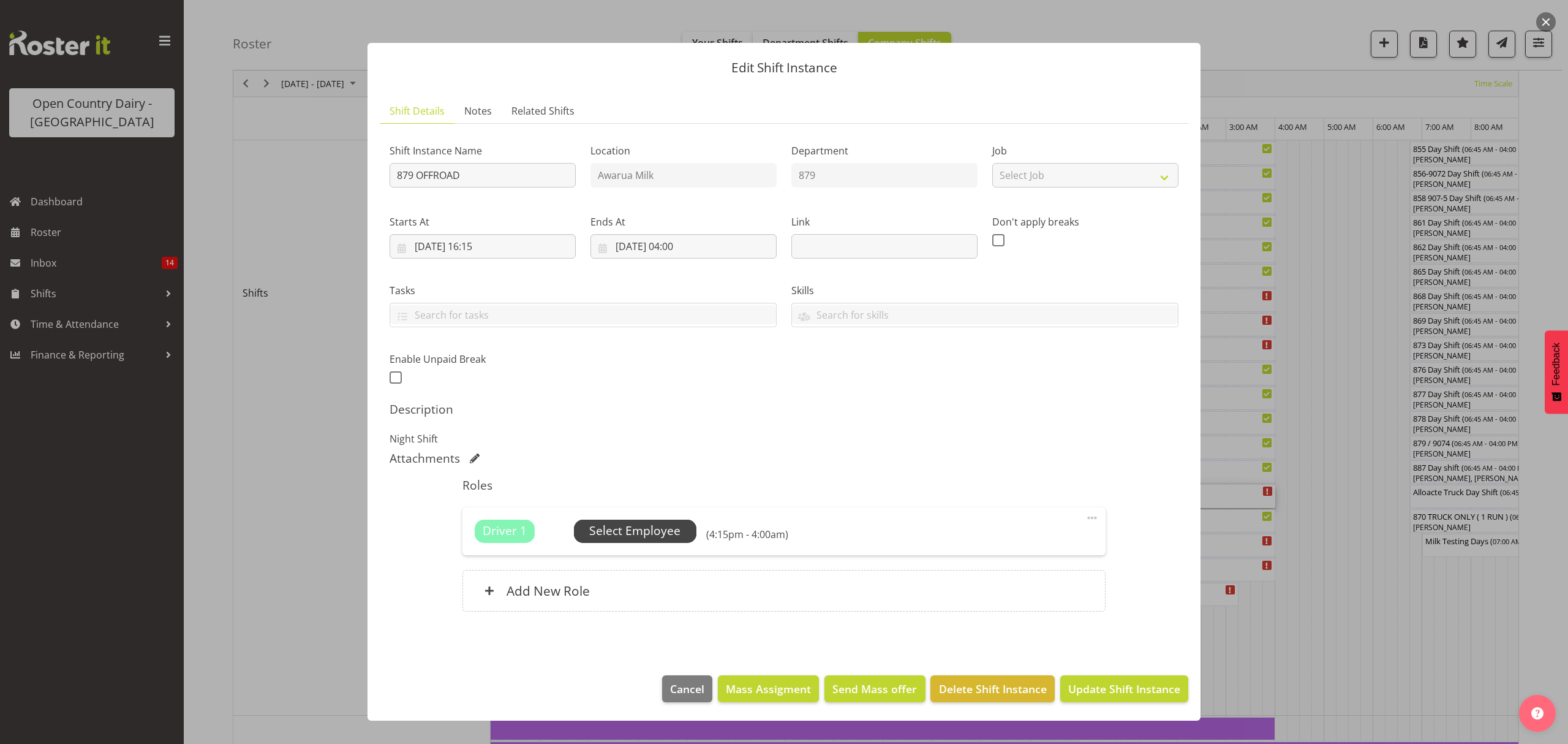
click at [657, 539] on span "Select Employee" at bounding box center [635, 530] width 91 height 18
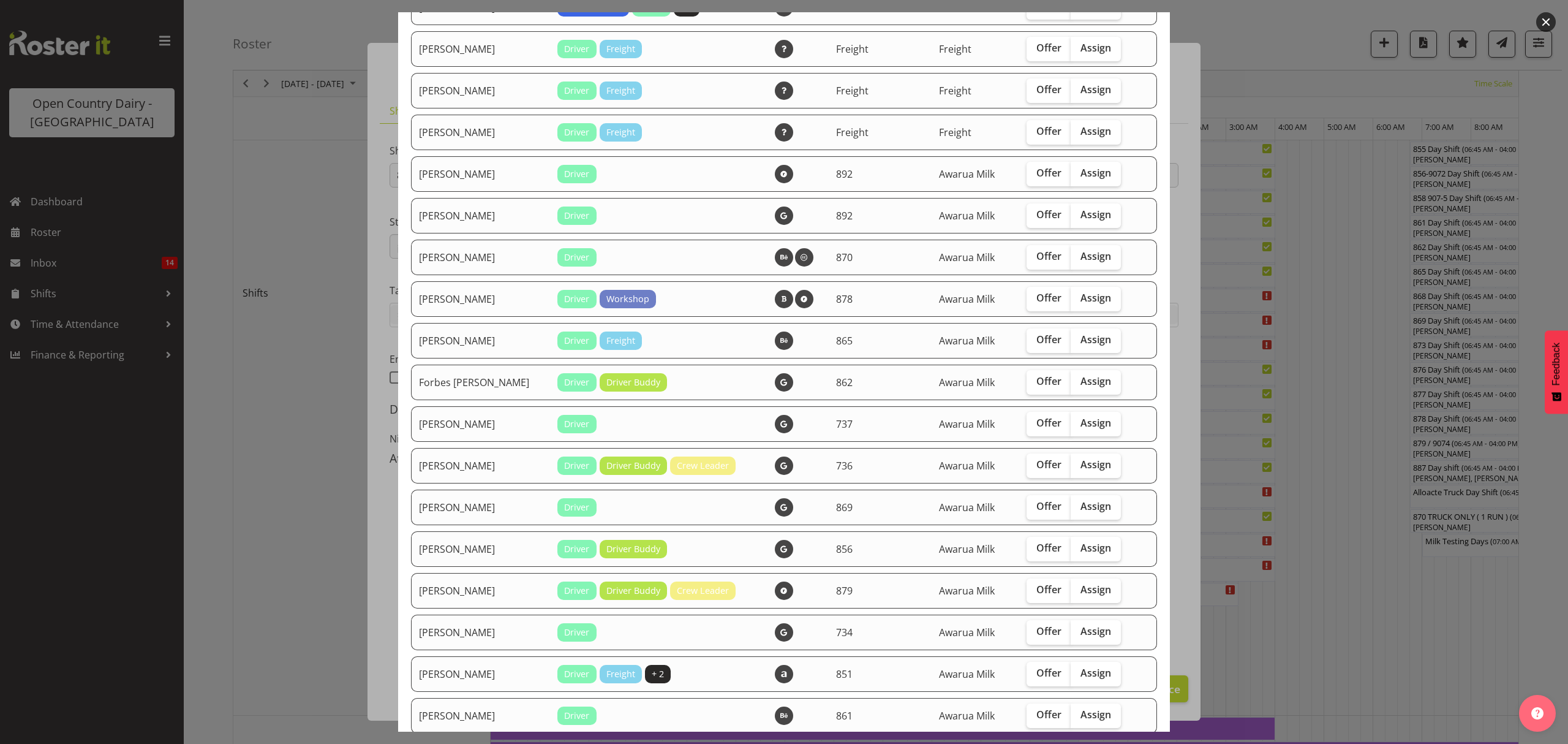
scroll to position [817, 0]
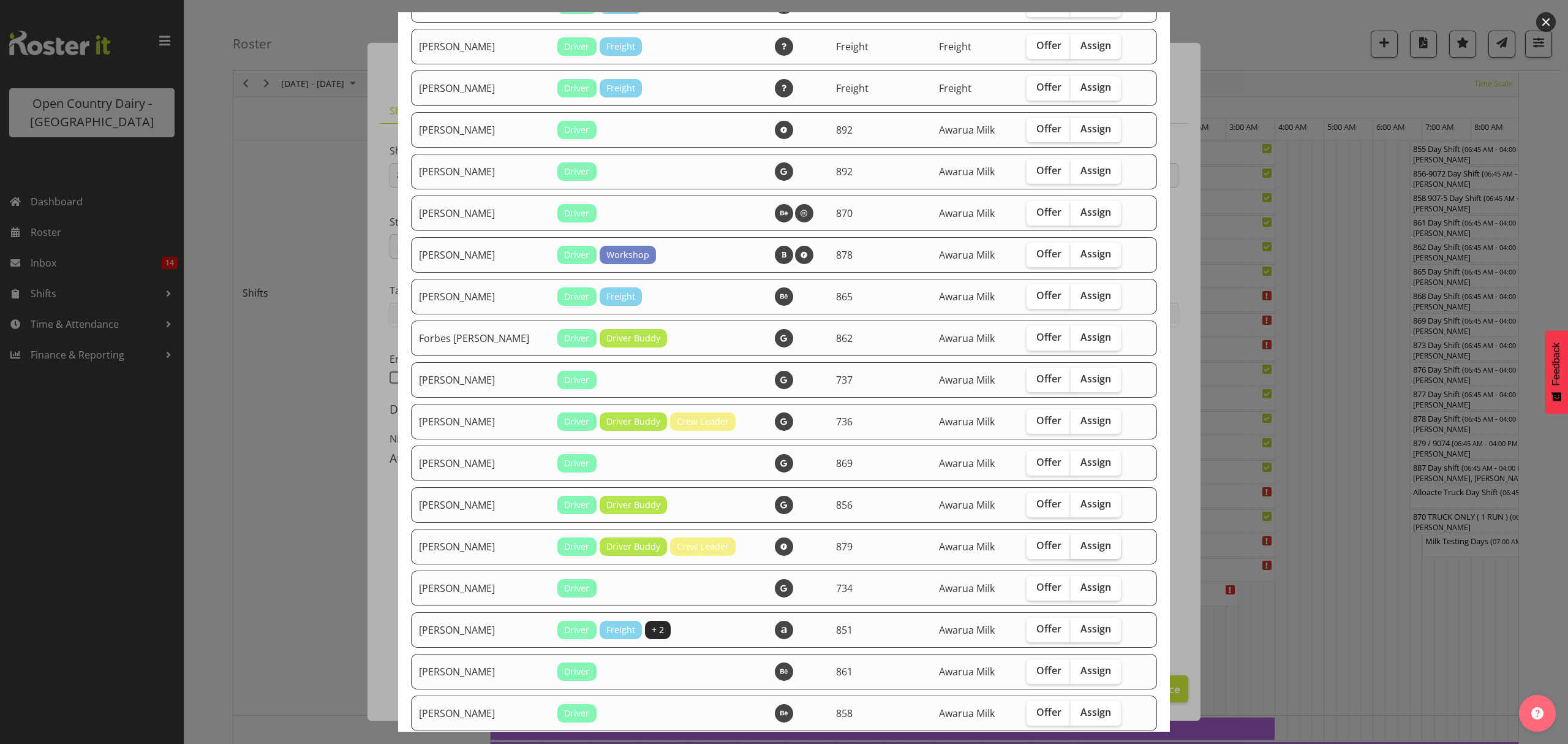
click at [1096, 549] on span "Assign" at bounding box center [1095, 545] width 30 height 12
click at [1079, 549] on input "Assign" at bounding box center [1074, 545] width 8 height 8
checkbox input "true"
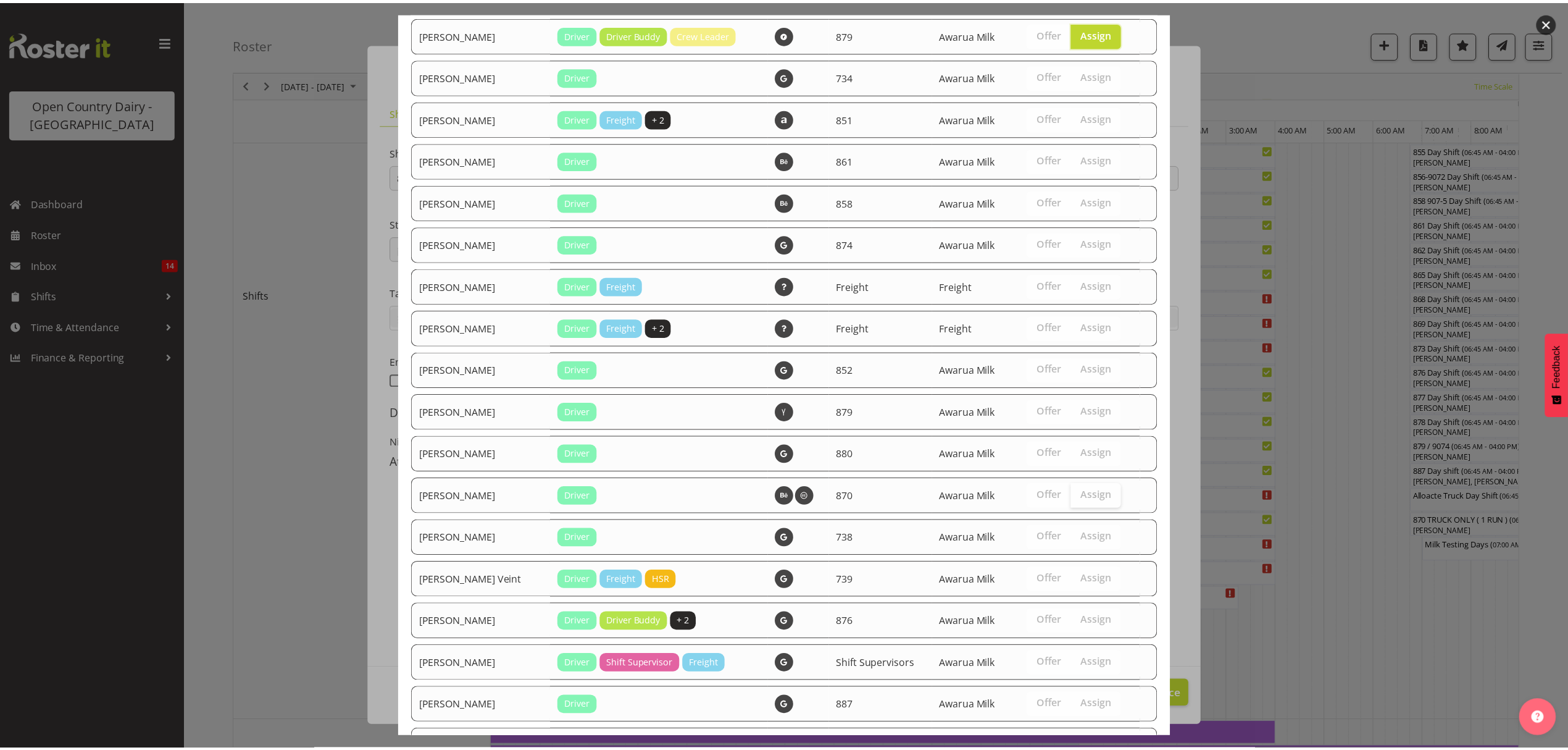
scroll to position [1460, 0]
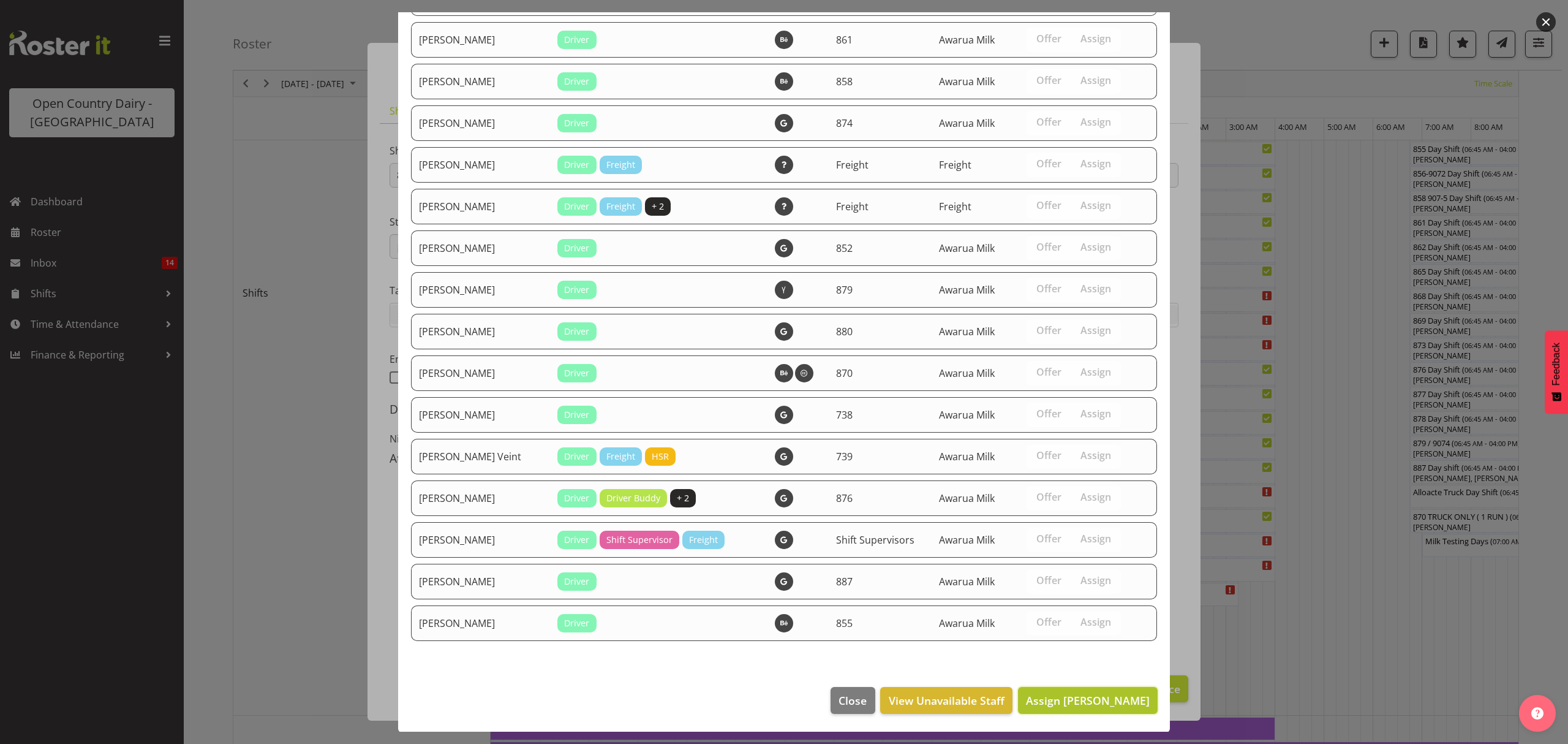
click at [1104, 697] on span "Assign [PERSON_NAME]" at bounding box center [1087, 700] width 123 height 14
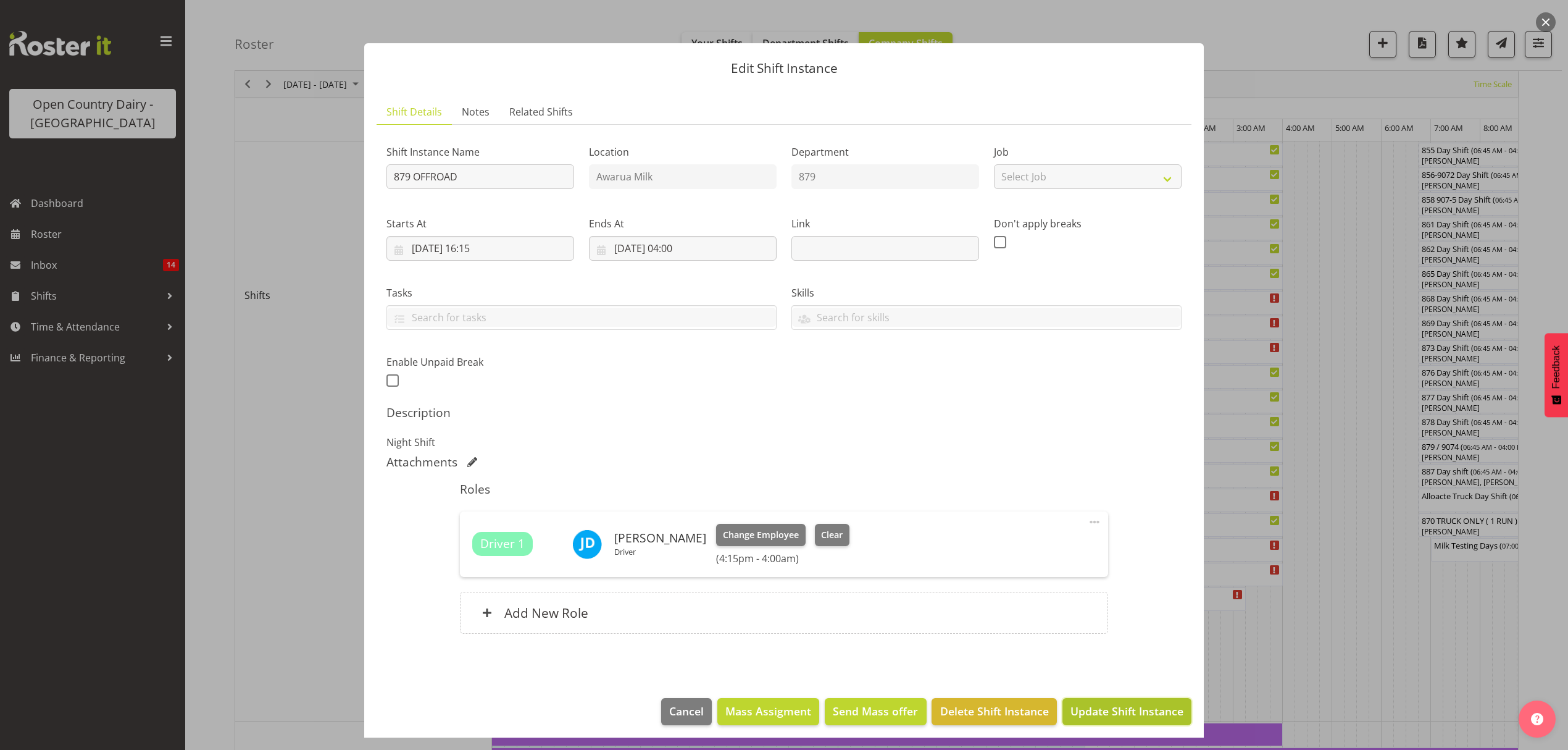
click at [1106, 701] on button "Update Shift Instance" at bounding box center [1127, 711] width 129 height 27
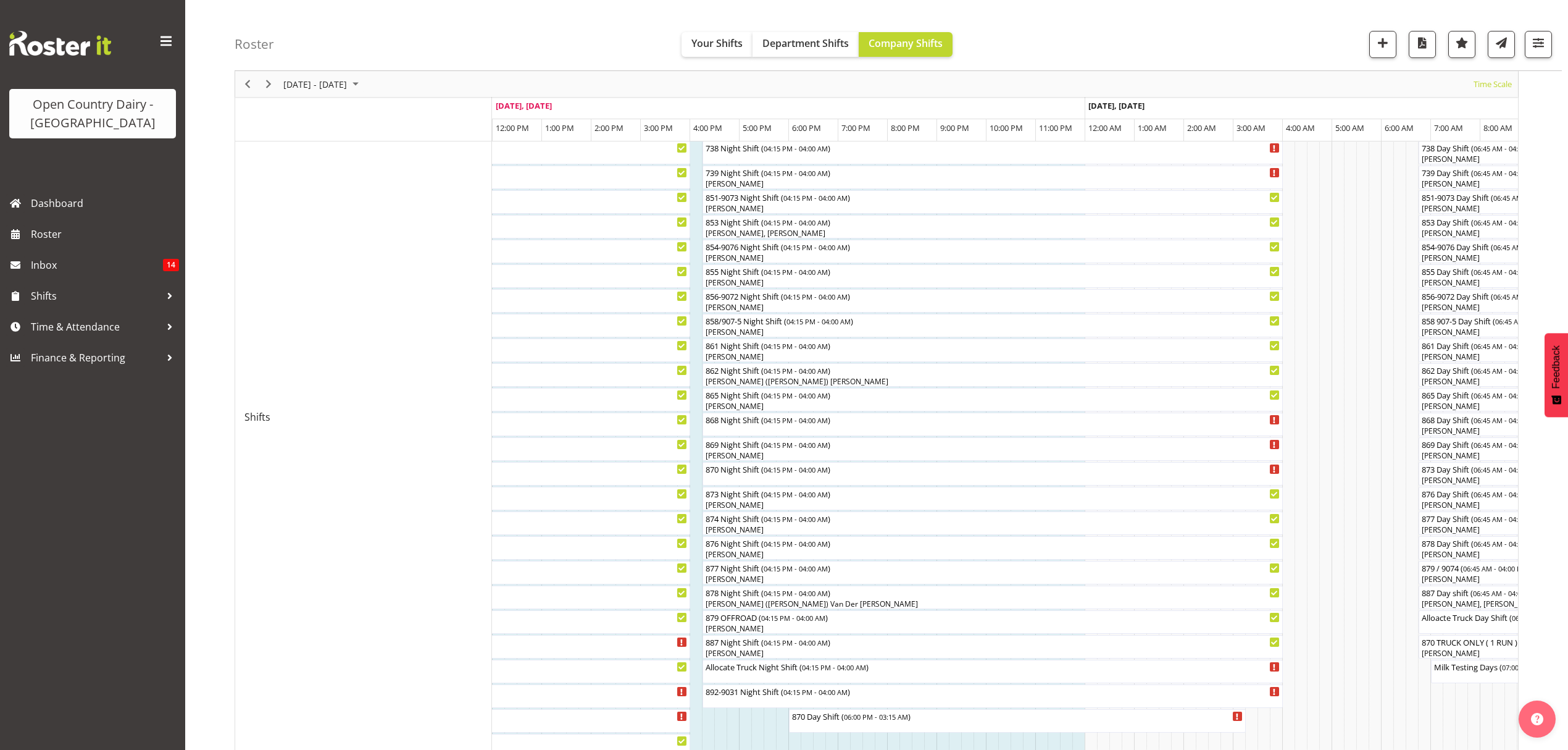
scroll to position [164, 0]
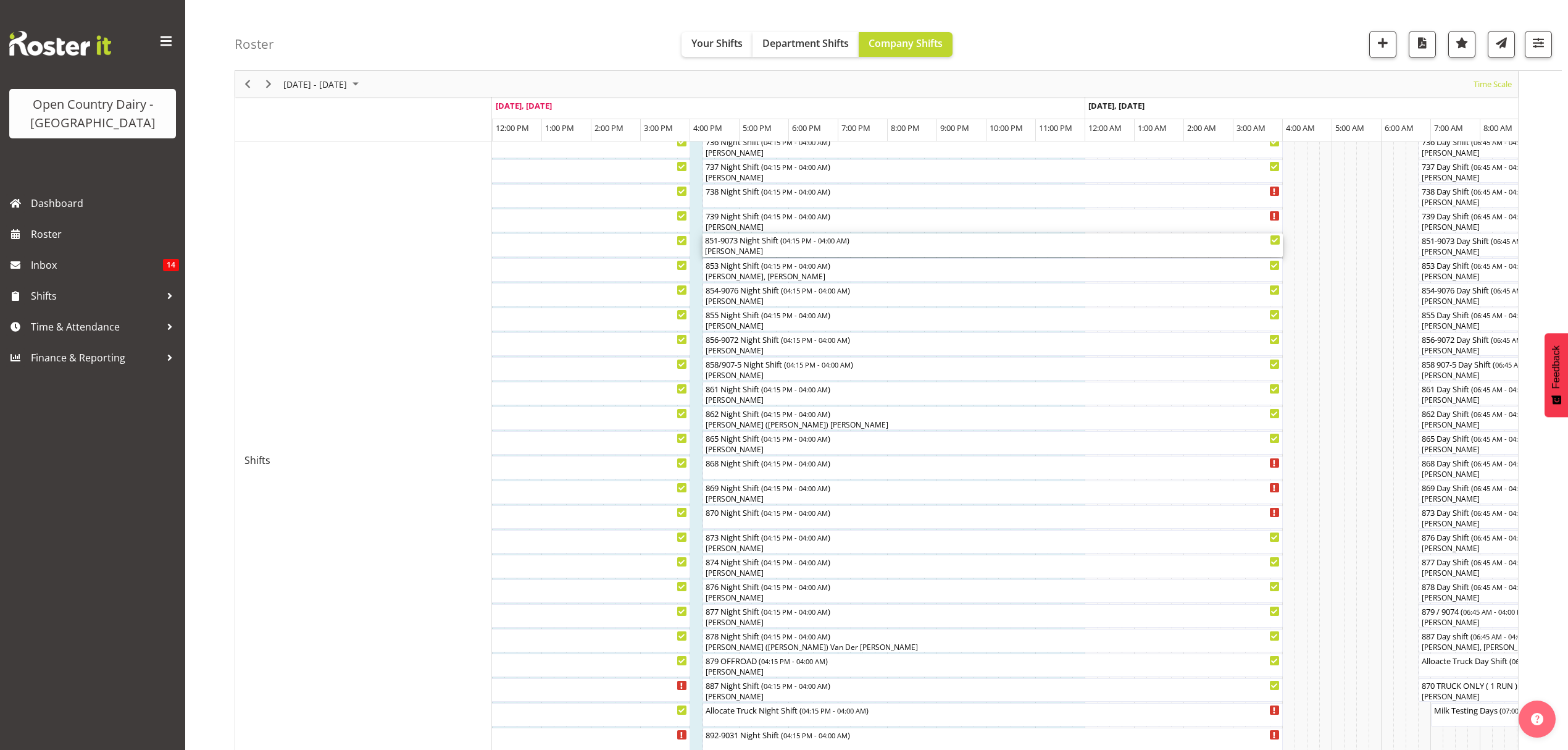
click at [823, 247] on div "[PERSON_NAME]" at bounding box center [992, 251] width 575 height 11
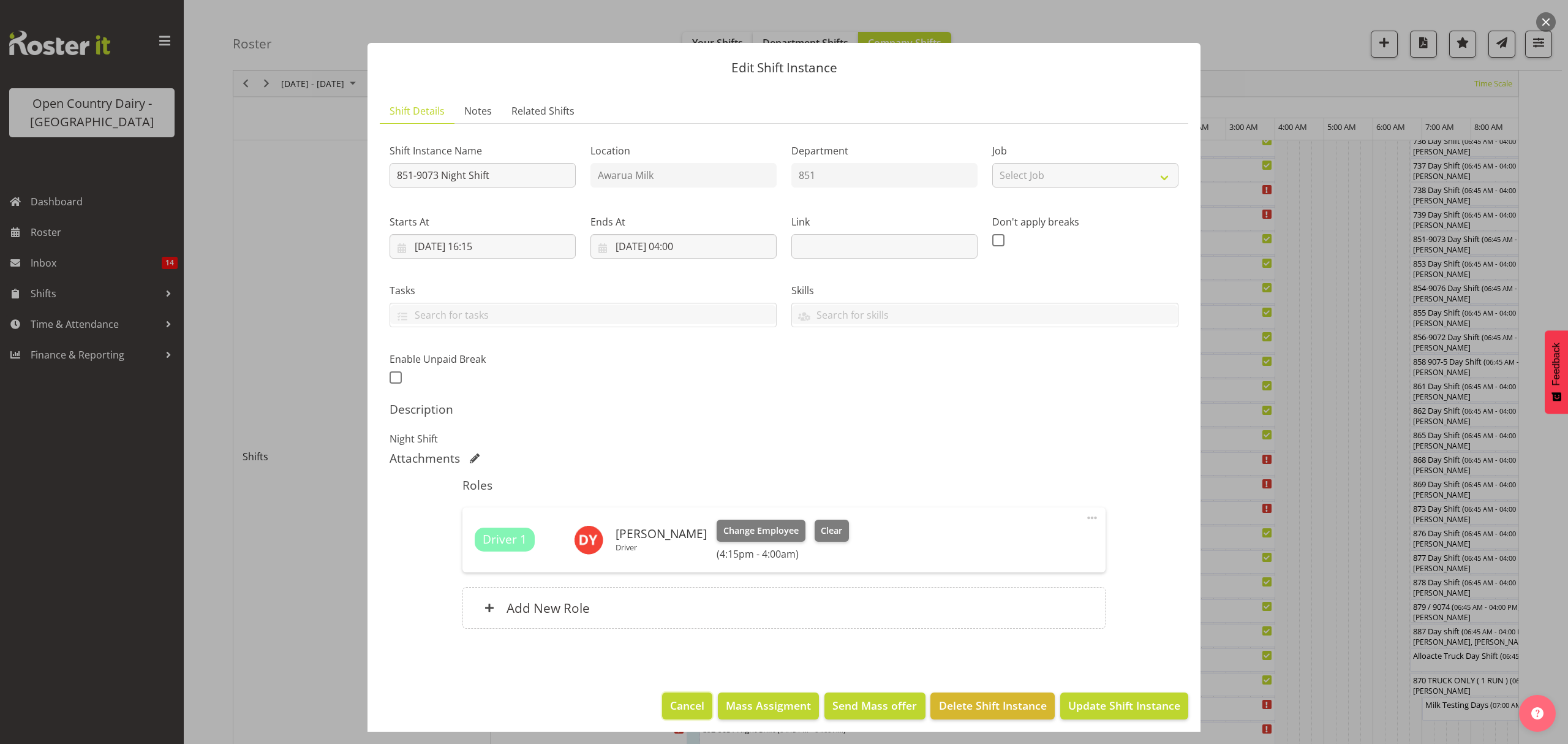
click at [688, 707] on span "Cancel" at bounding box center [688, 705] width 35 height 16
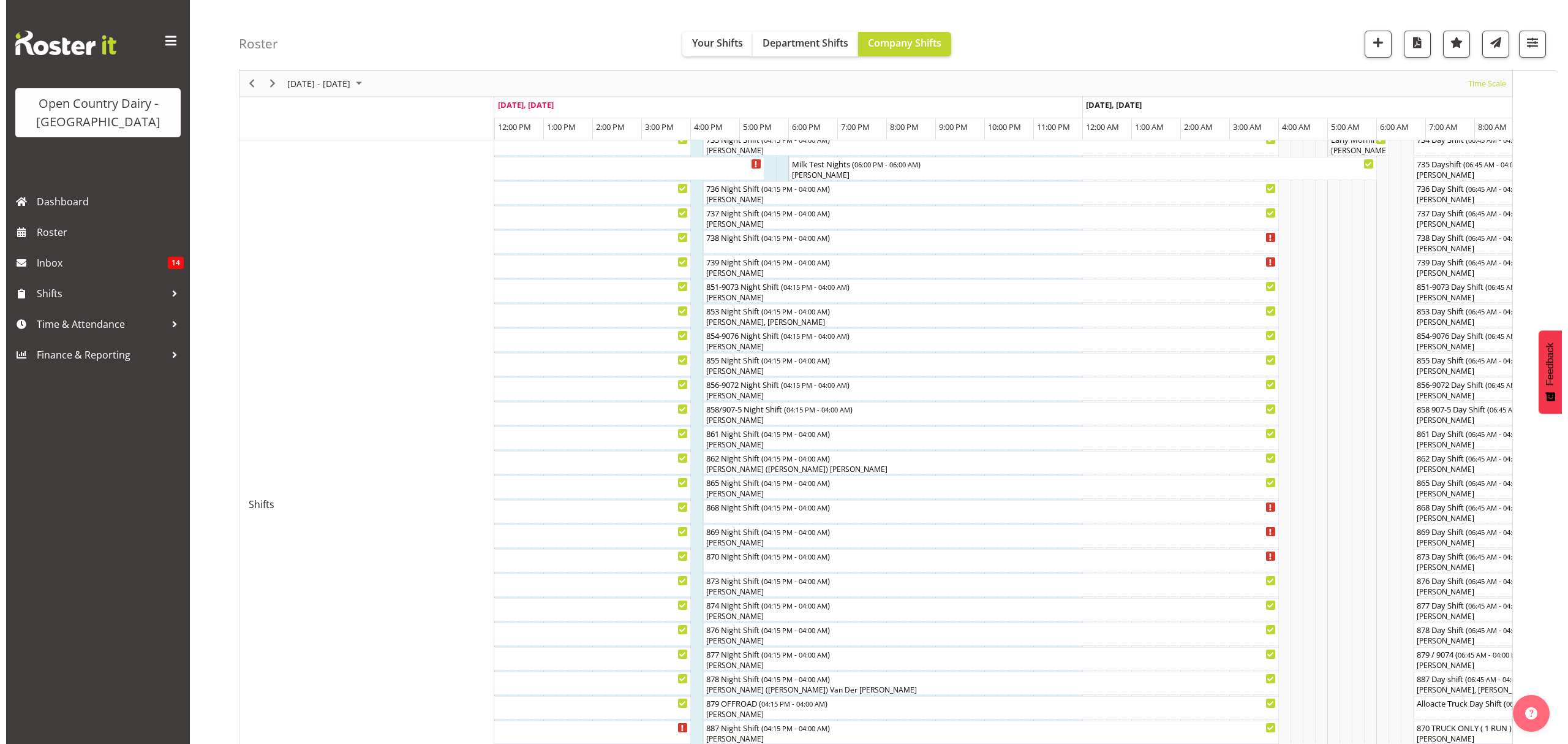
scroll to position [0, 0]
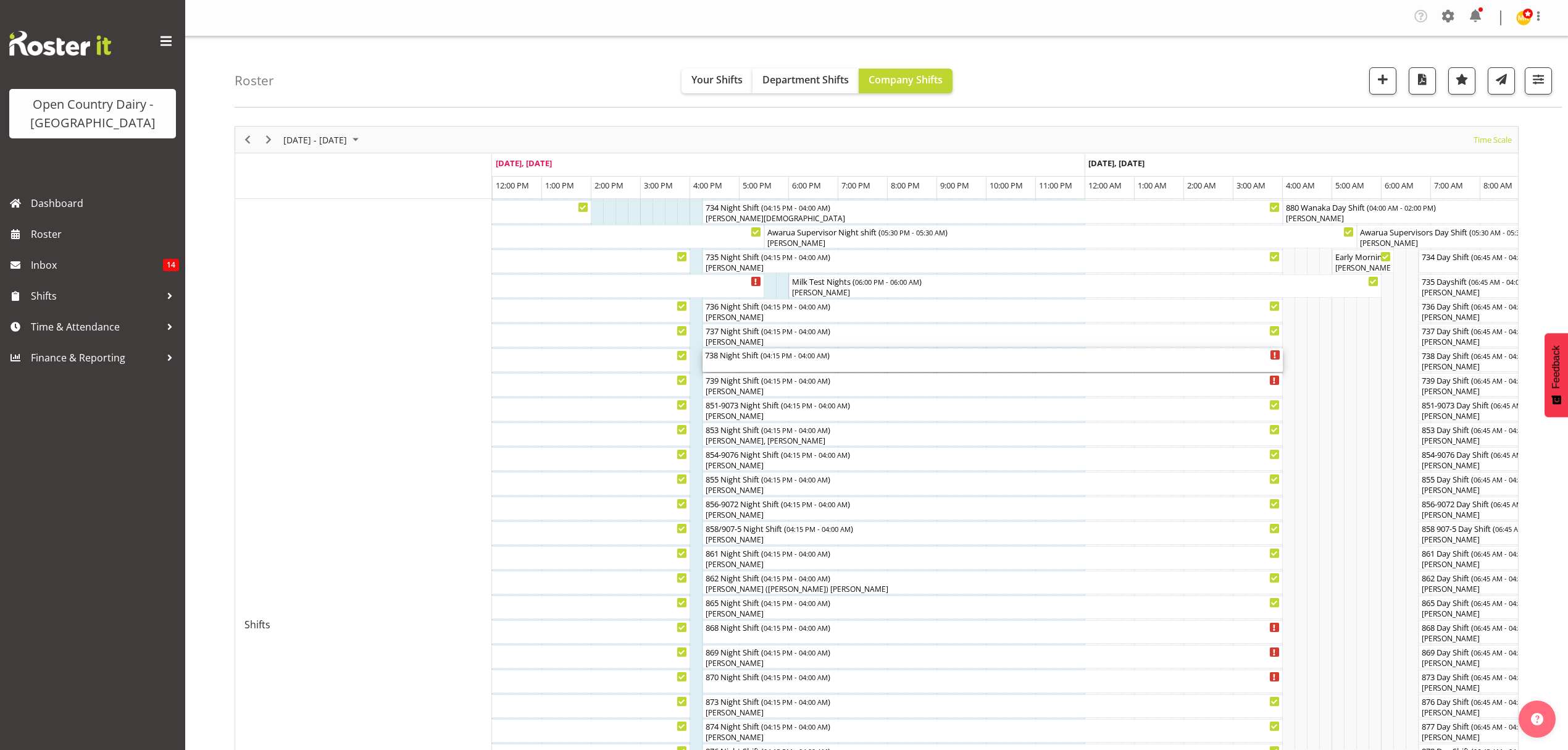
click at [796, 356] on span "04:15 PM - 04:00 AM" at bounding box center [795, 355] width 64 height 10
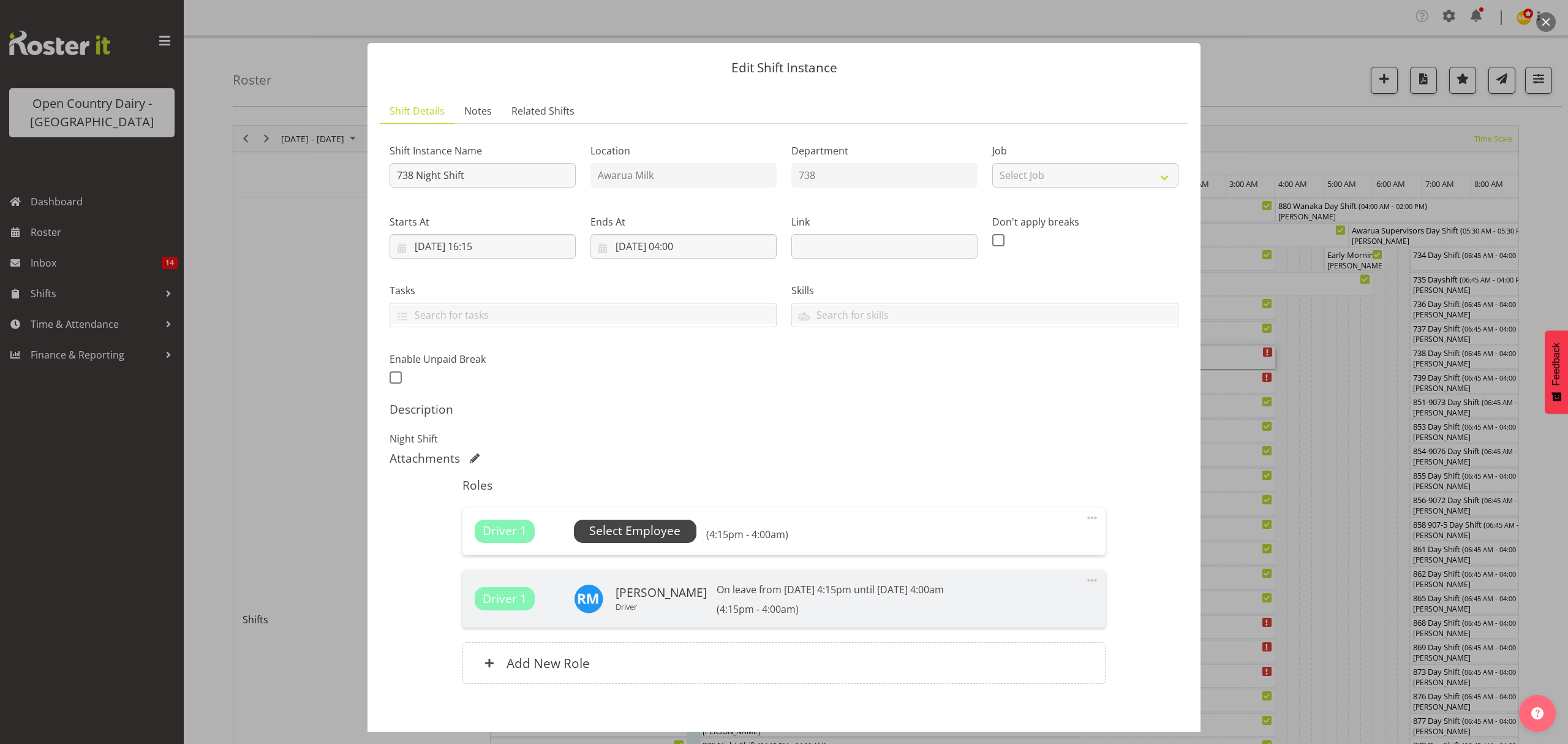
click at [638, 525] on span "Select Employee" at bounding box center [635, 530] width 91 height 18
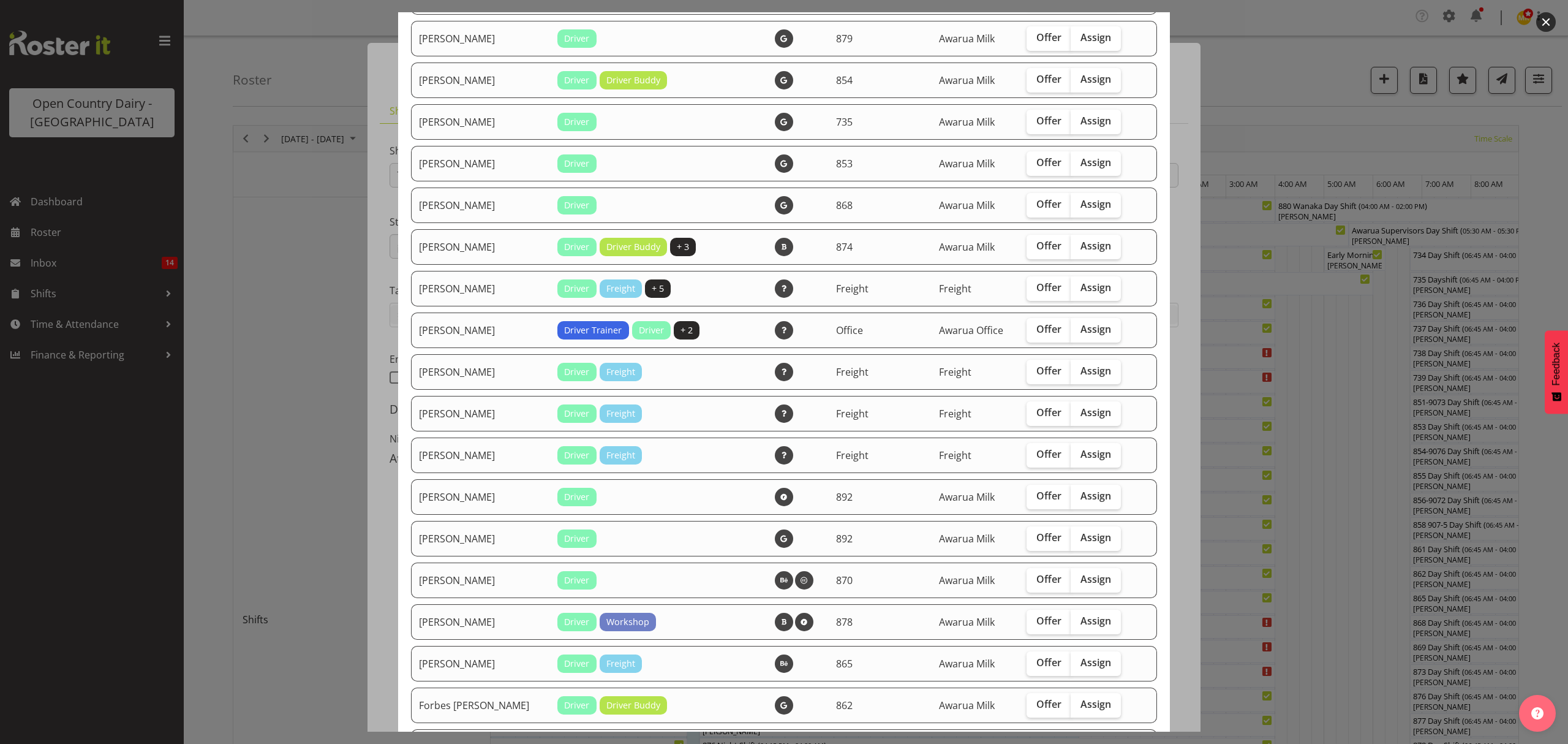
scroll to position [490, 0]
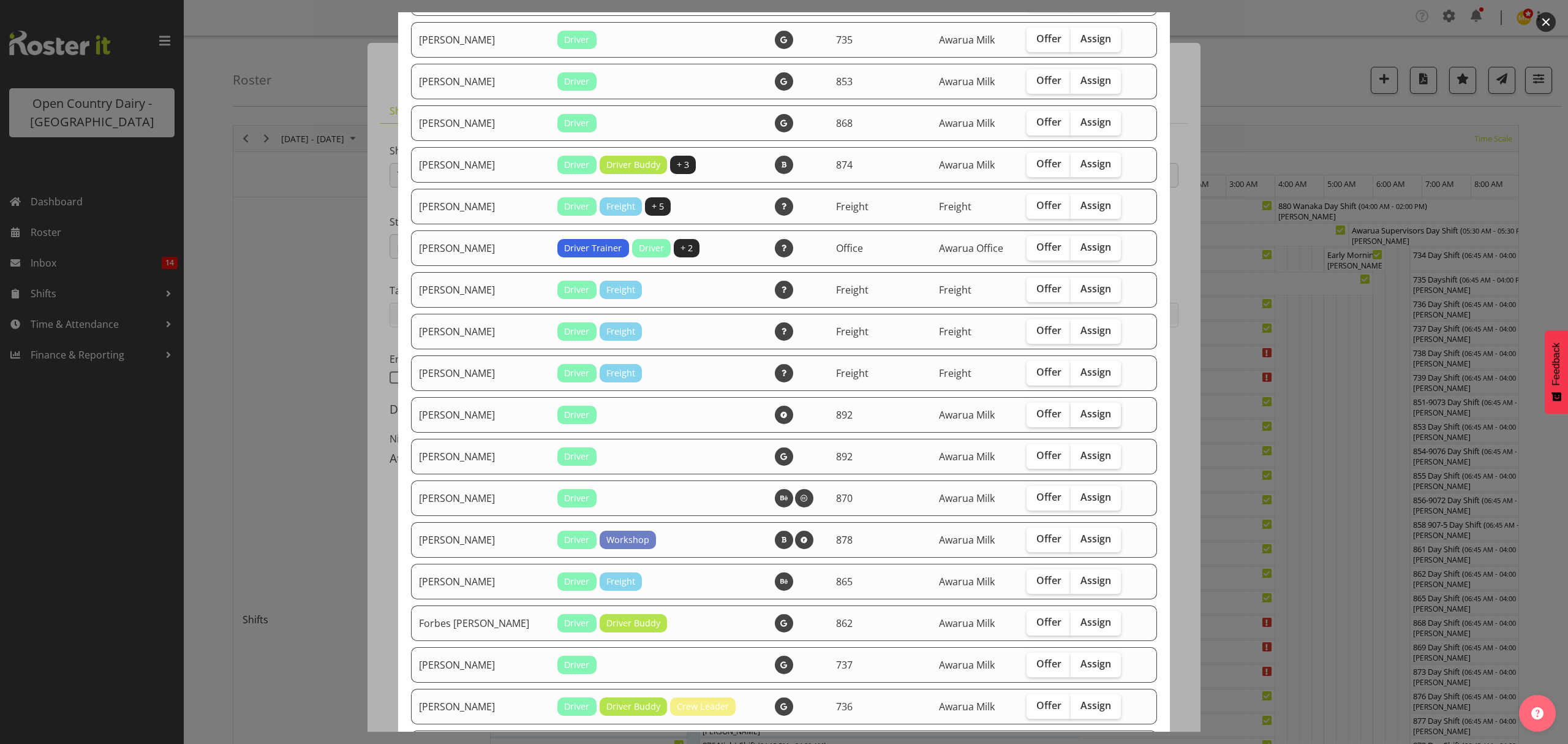
click at [1092, 403] on label "Assign" at bounding box center [1096, 415] width 51 height 25
click at [1079, 410] on input "Assign" at bounding box center [1074, 413] width 8 height 8
checkbox input "true"
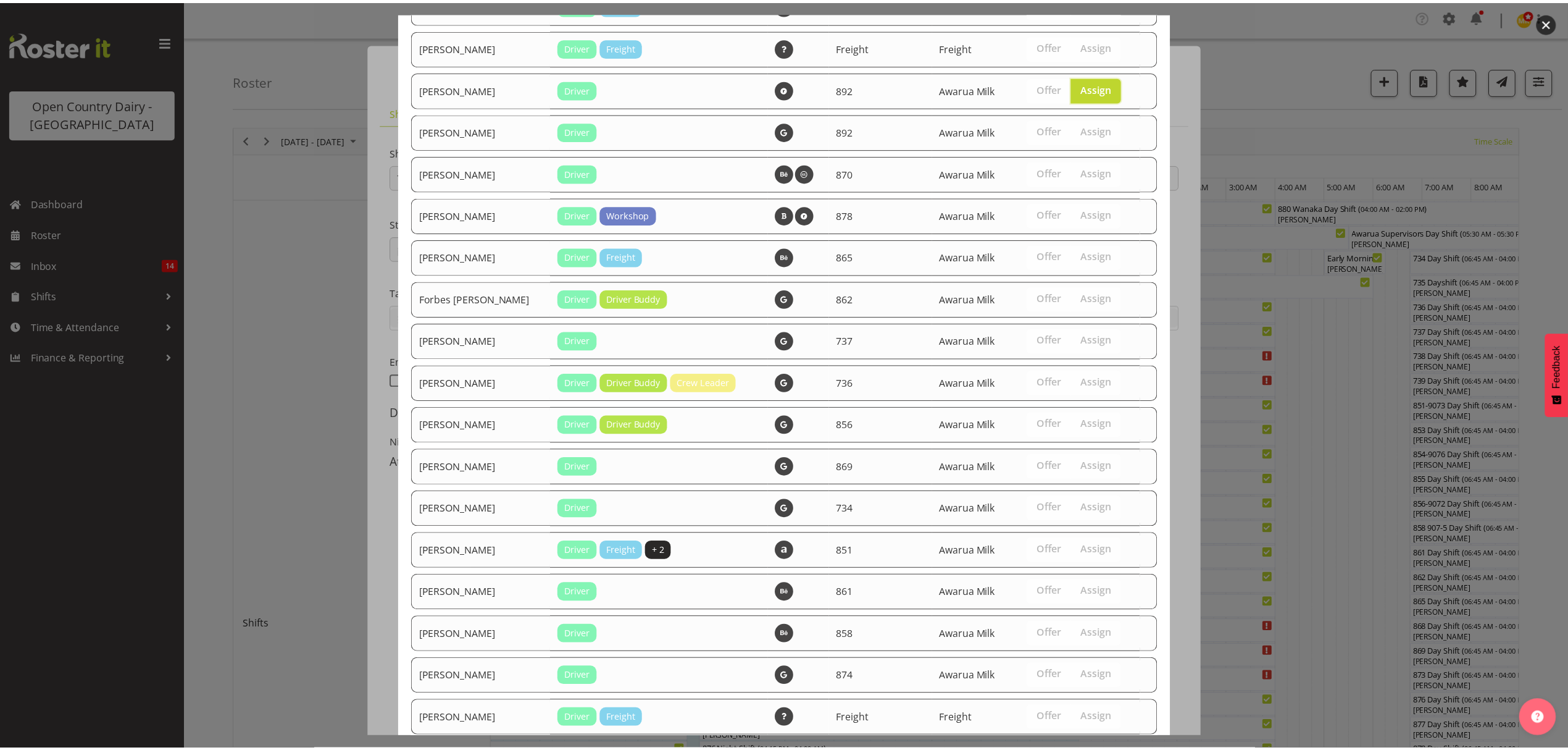
scroll to position [1376, 0]
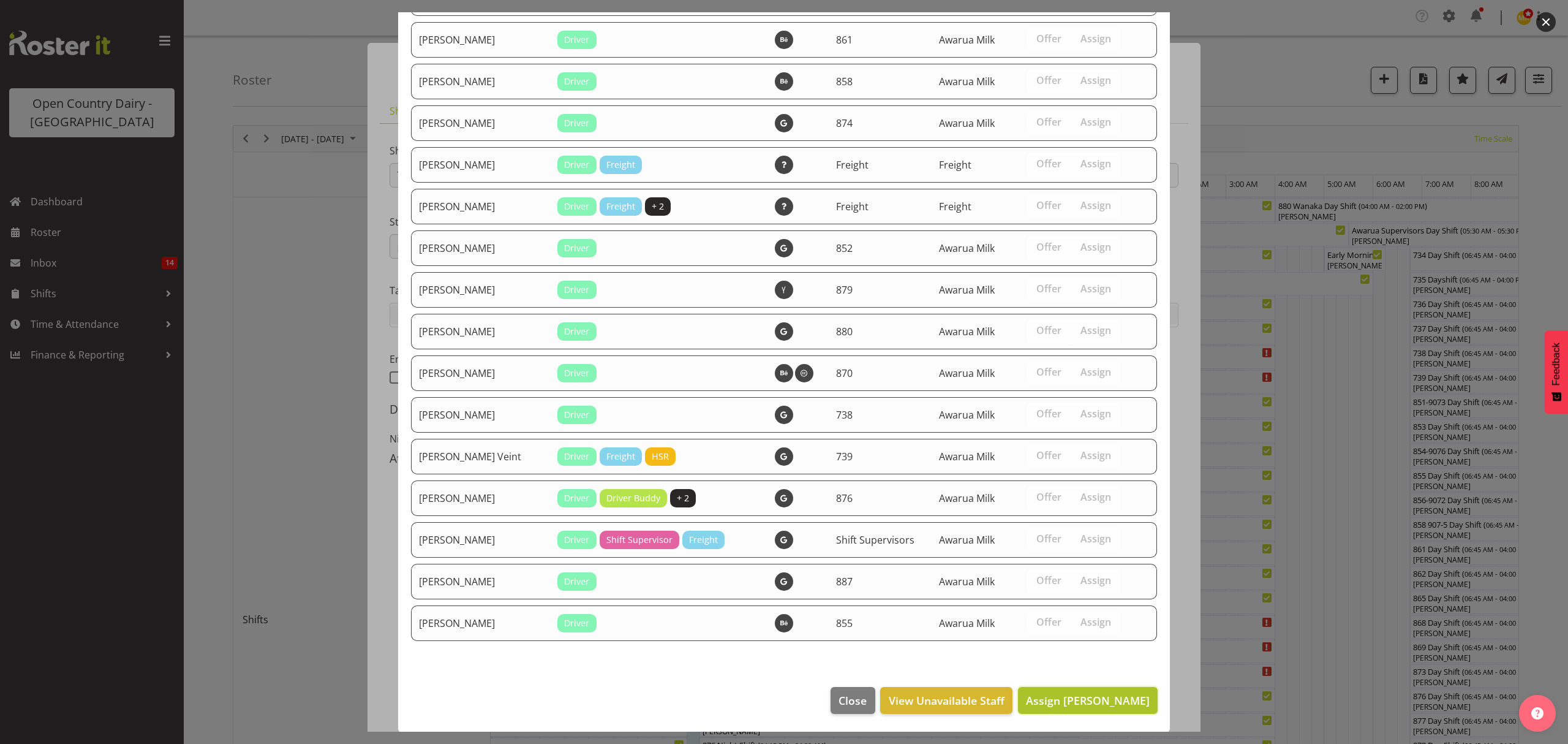
click at [1079, 688] on button "Assign [PERSON_NAME]" at bounding box center [1088, 700] width 140 height 27
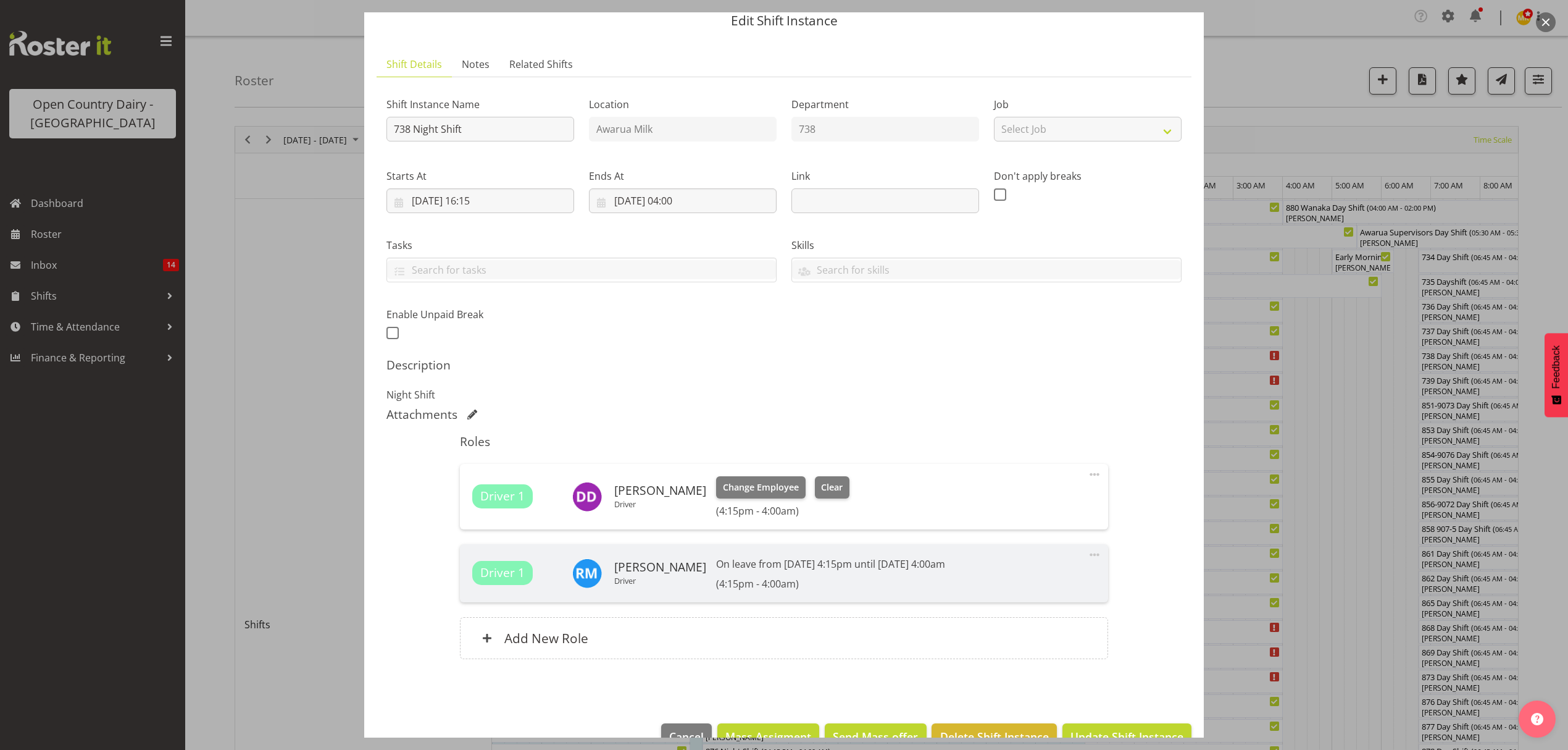
scroll to position [80, 0]
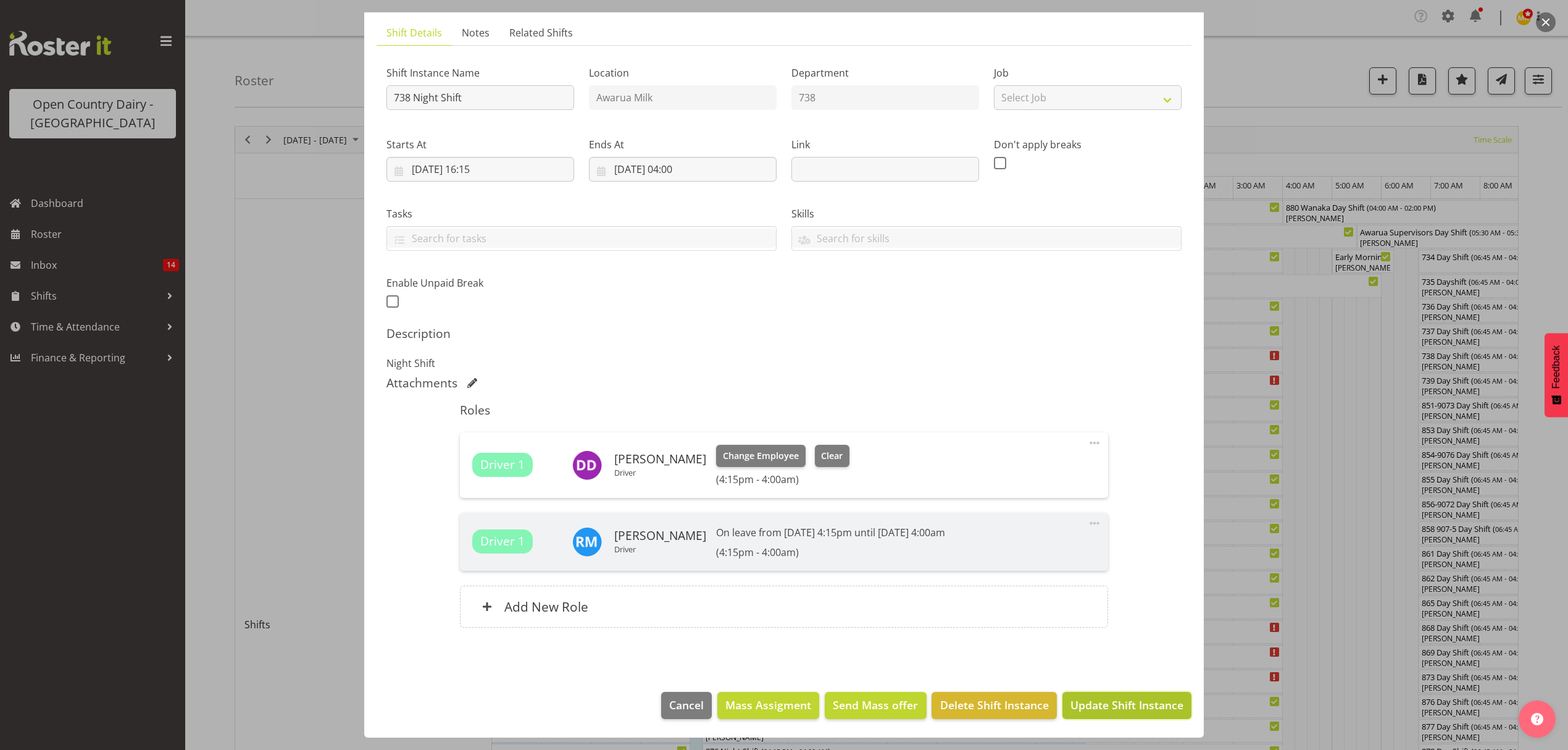
click at [1093, 697] on span "Update Shift Instance" at bounding box center [1127, 705] width 113 height 16
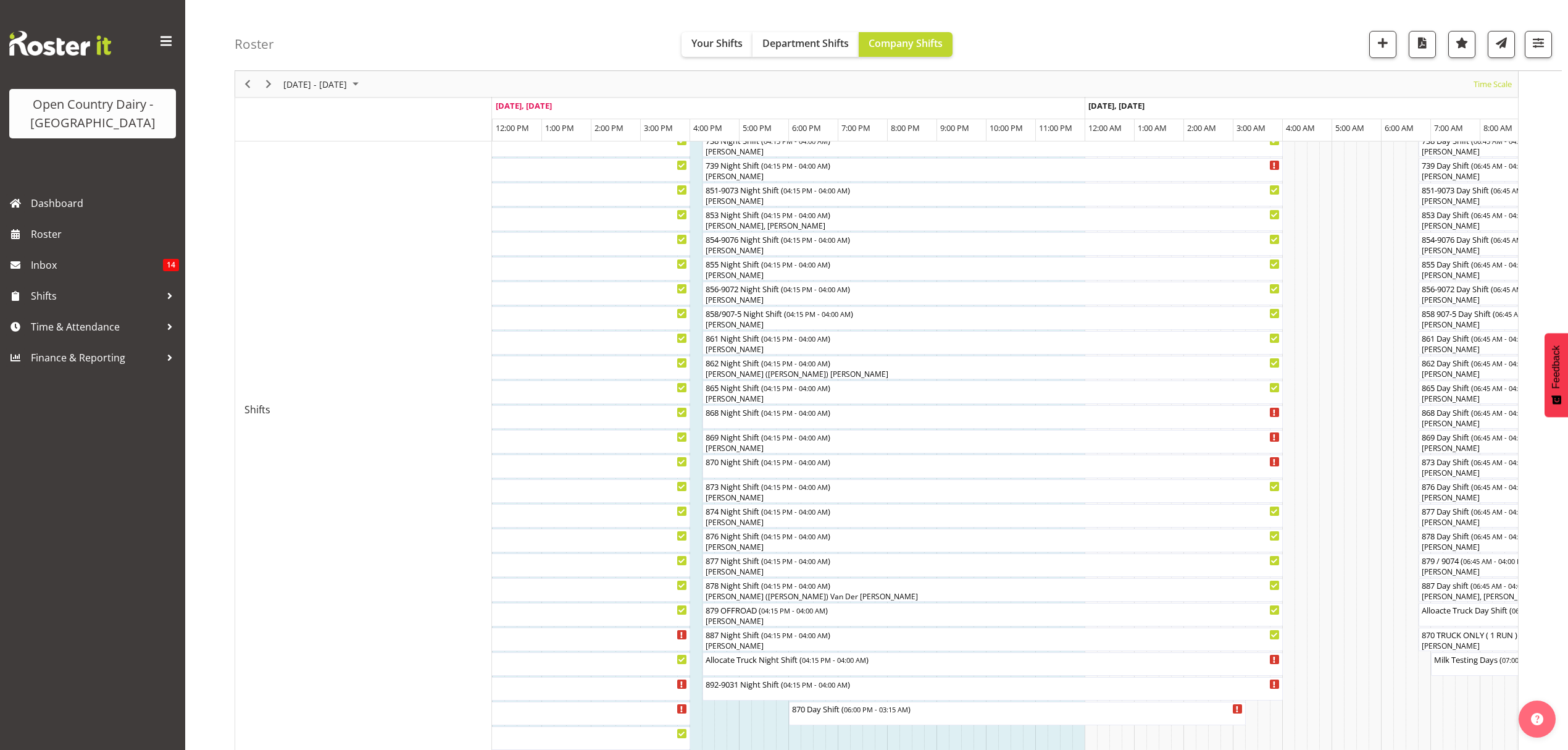
scroll to position [247, 0]
